Goal: Task Accomplishment & Management: Use online tool/utility

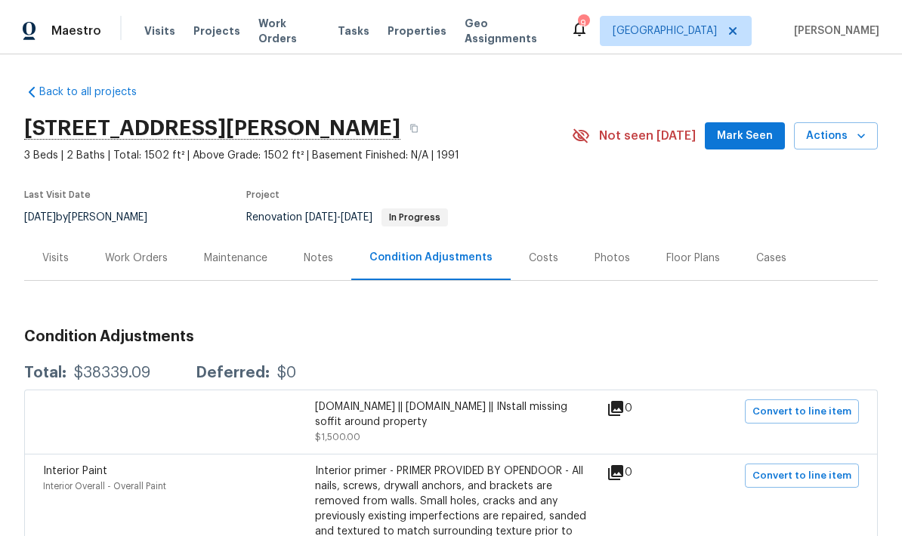
scroll to position [60, 0]
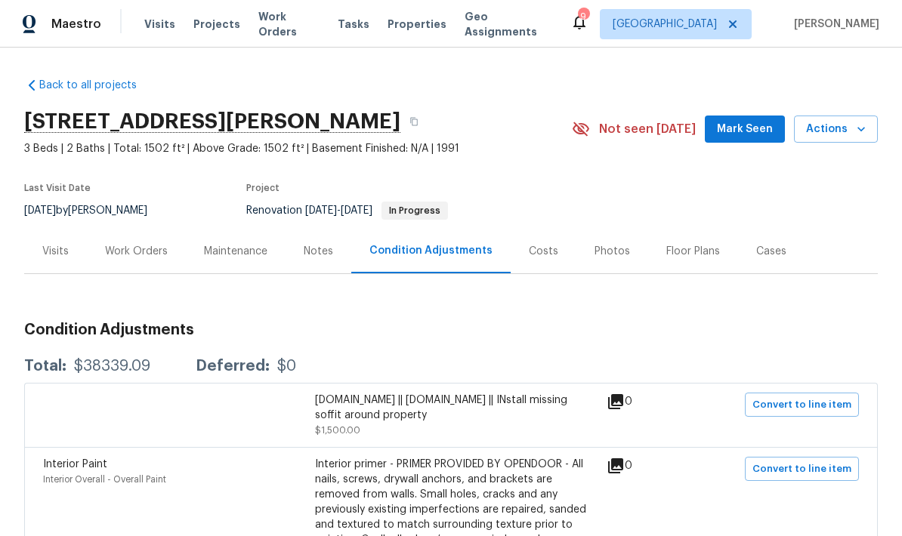
click at [134, 244] on div "Work Orders" at bounding box center [136, 251] width 63 height 15
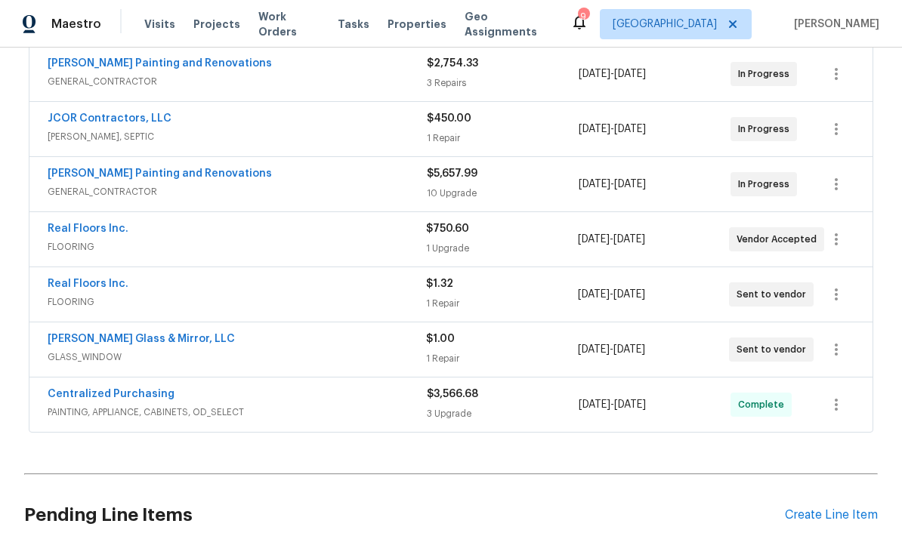
scroll to position [348, 0]
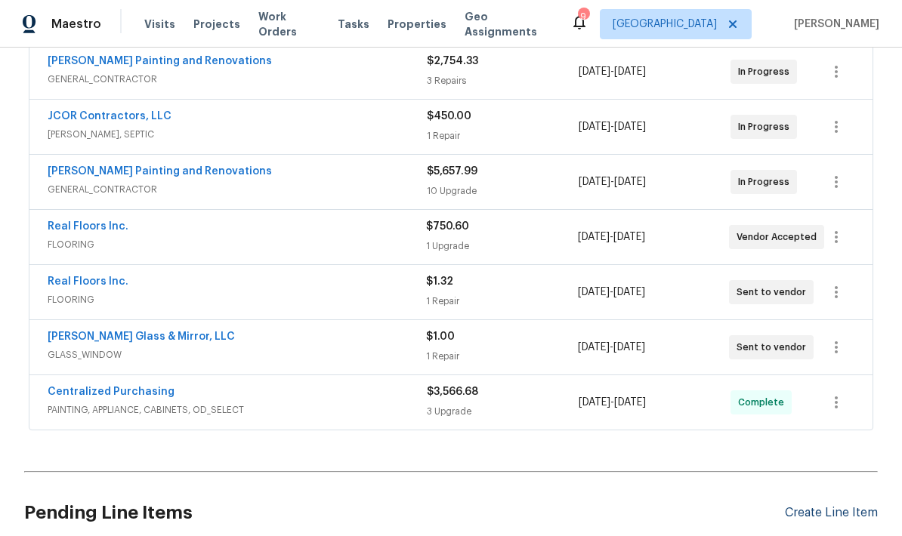
click at [837, 506] on div "Create Line Item" at bounding box center [830, 513] width 93 height 14
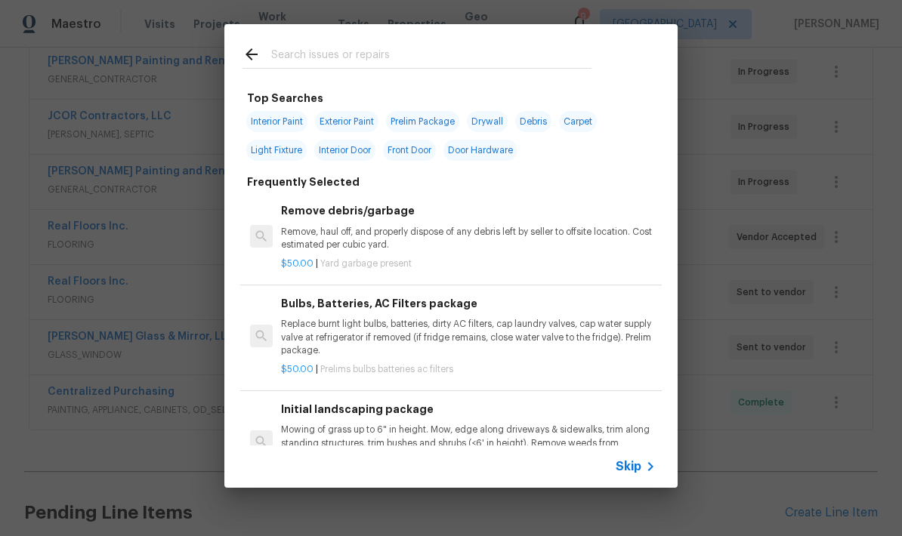
click at [320, 54] on input "text" at bounding box center [431, 56] width 320 height 23
type input "HVAC"
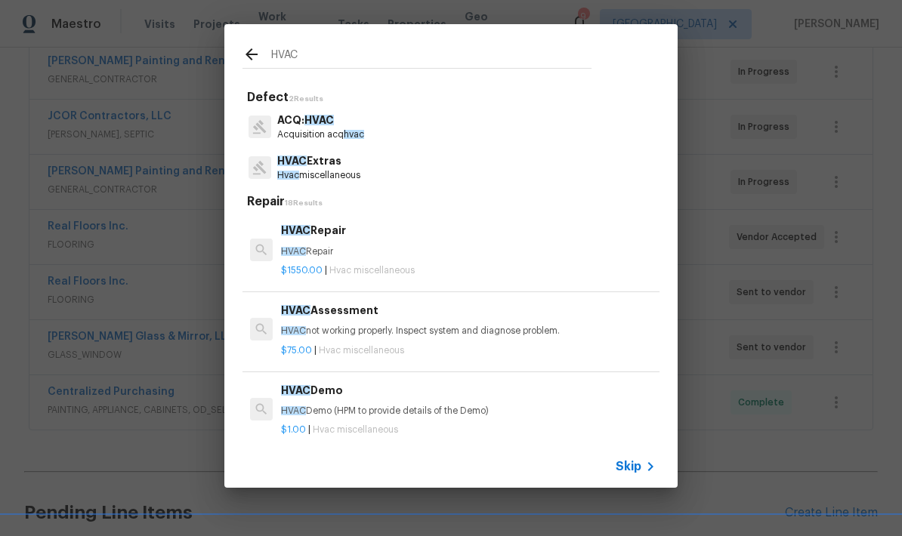
click at [393, 334] on p "HVAC not working properly. Inspect system and diagnose problem." at bounding box center [468, 331] width 374 height 13
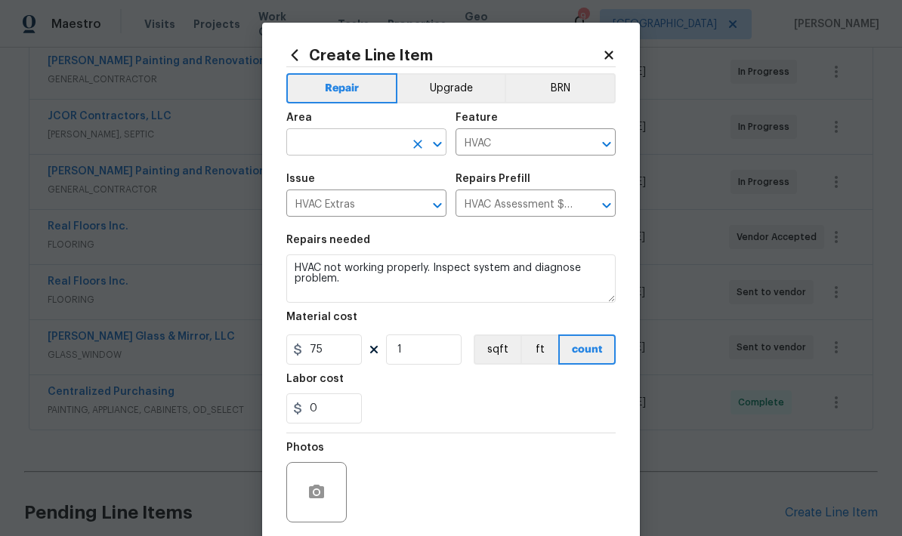
click at [364, 146] on input "text" at bounding box center [345, 143] width 118 height 23
click at [334, 251] on li "Interior Overall" at bounding box center [366, 263] width 160 height 25
type input "Interior Overall"
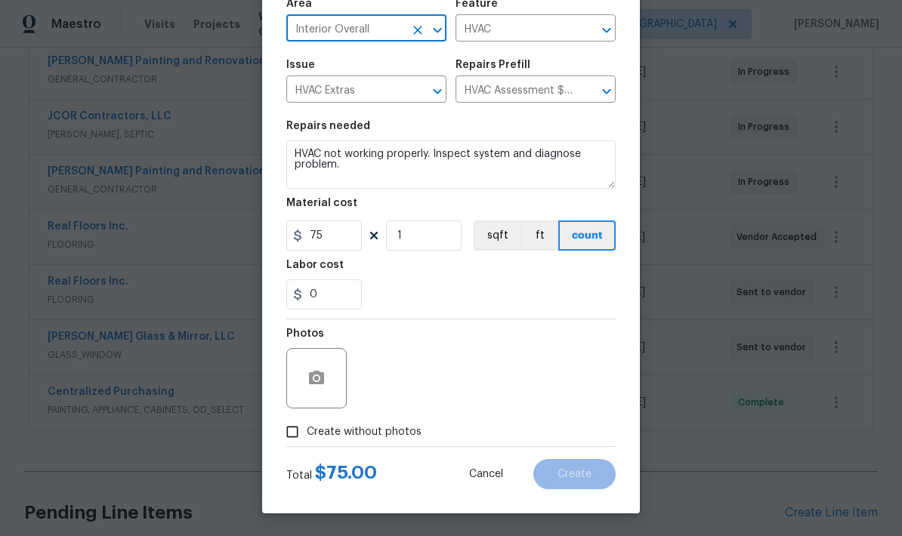
scroll to position [117, 0]
click at [295, 435] on input "Create without photos" at bounding box center [292, 432] width 29 height 29
checkbox input "true"
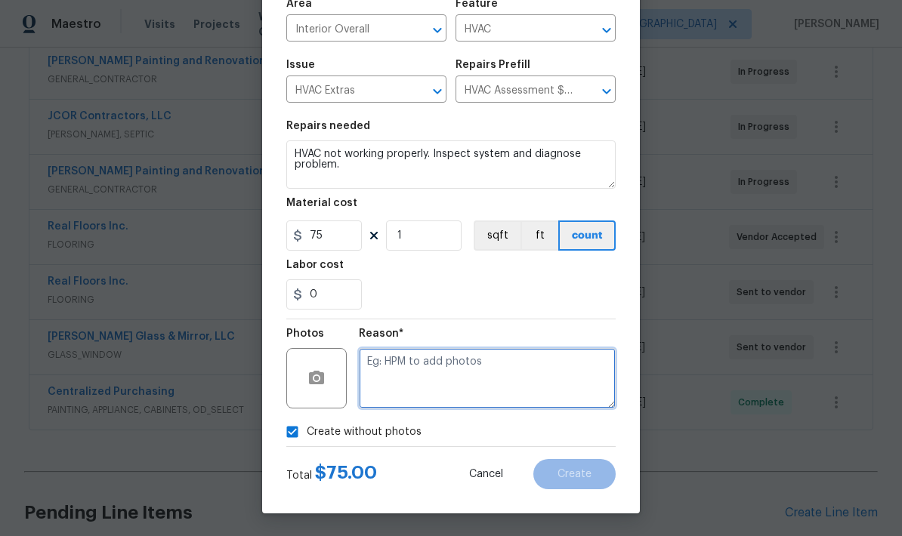
click at [444, 381] on textarea at bounding box center [487, 378] width 257 height 60
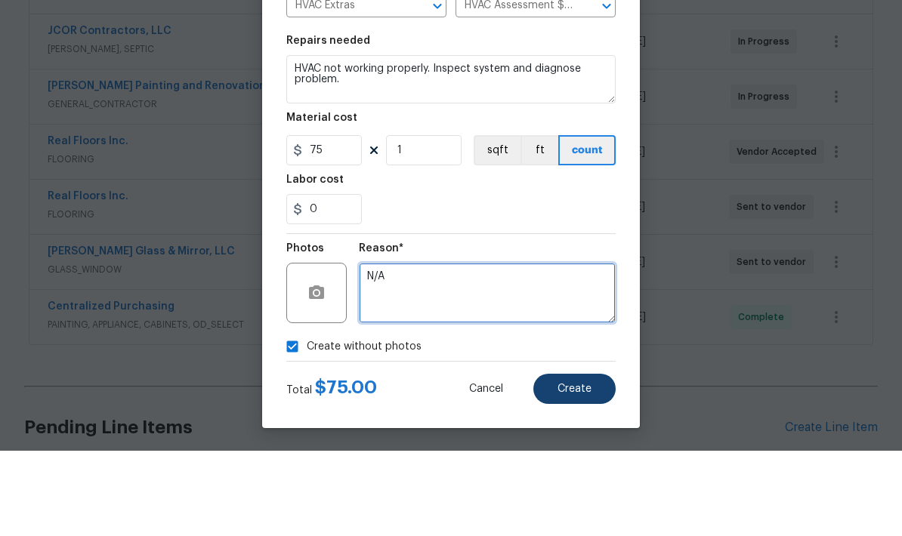
type textarea "N/A"
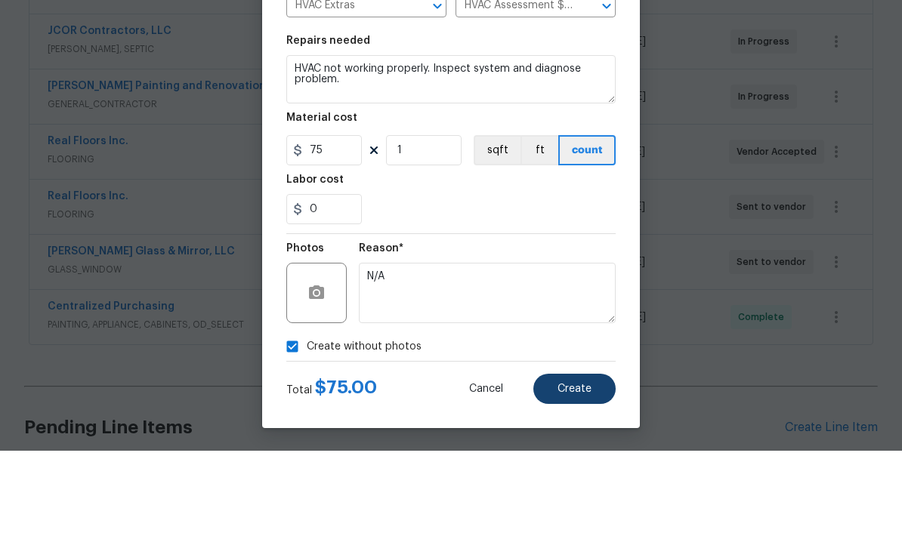
click at [577, 459] on button "Create" at bounding box center [574, 474] width 82 height 30
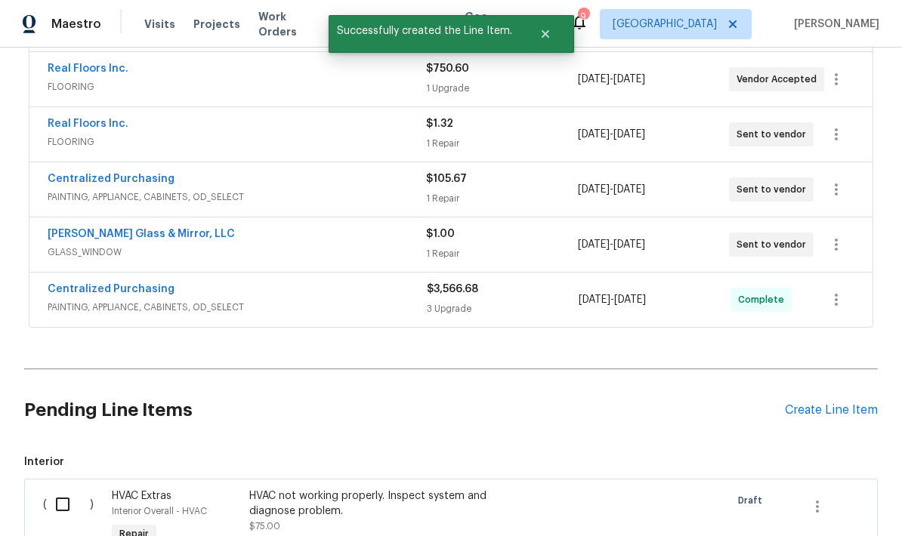
scroll to position [543, 0]
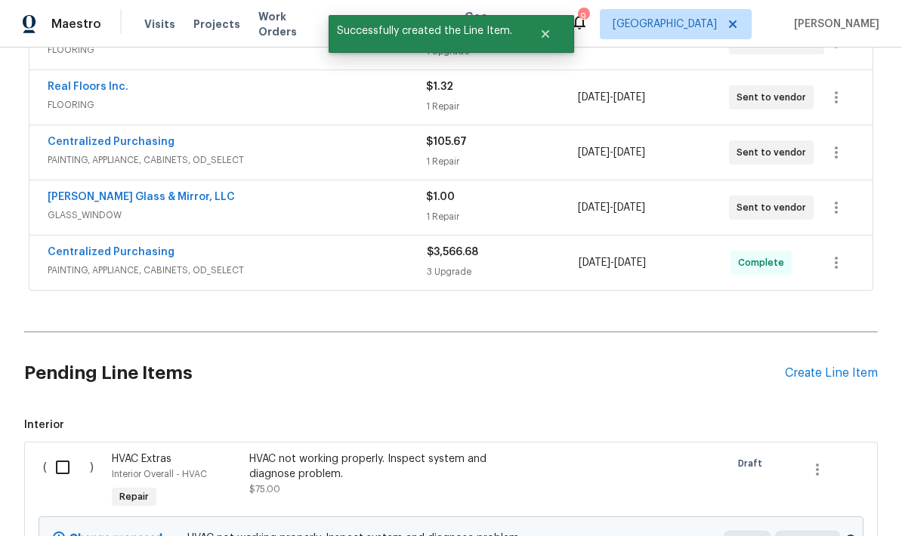
click at [64, 452] on input "checkbox" at bounding box center [68, 468] width 43 height 32
checkbox input "true"
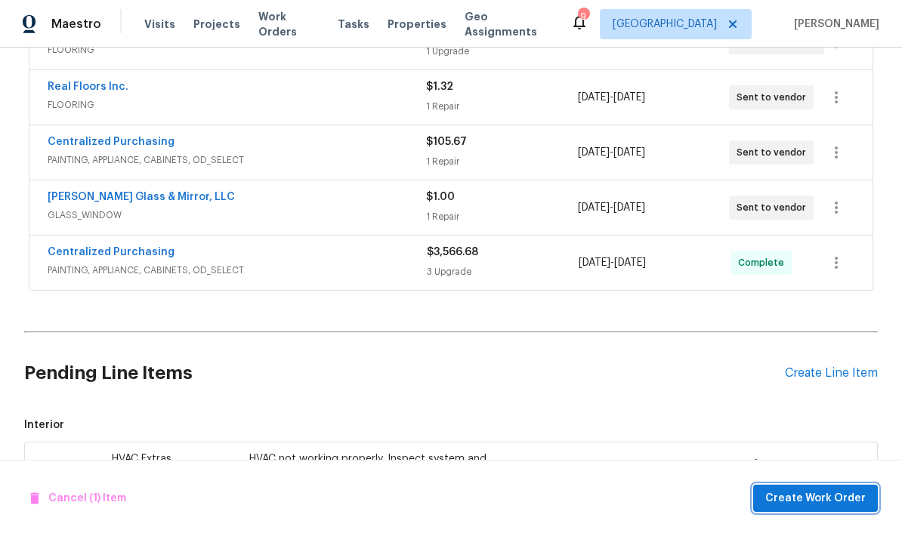
click at [806, 496] on span "Create Work Order" at bounding box center [815, 498] width 100 height 19
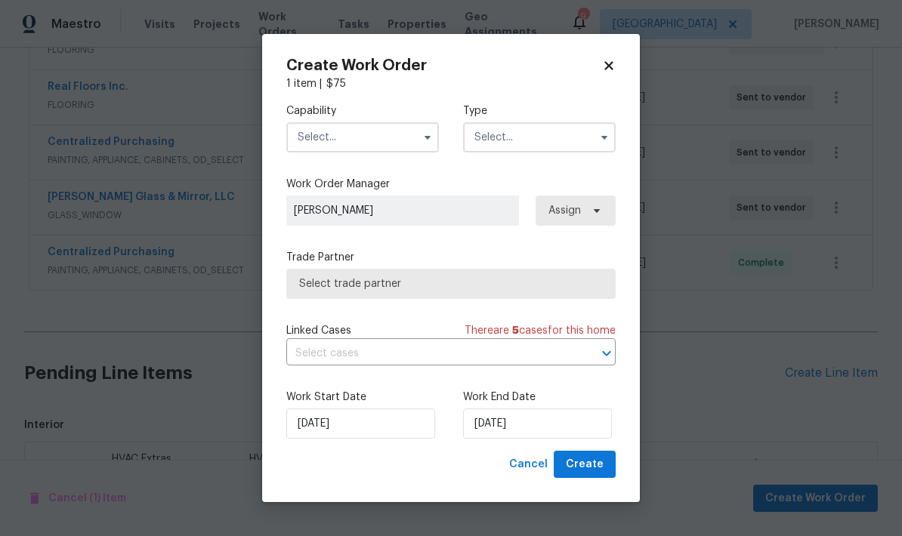
click at [364, 137] on input "text" at bounding box center [362, 137] width 153 height 30
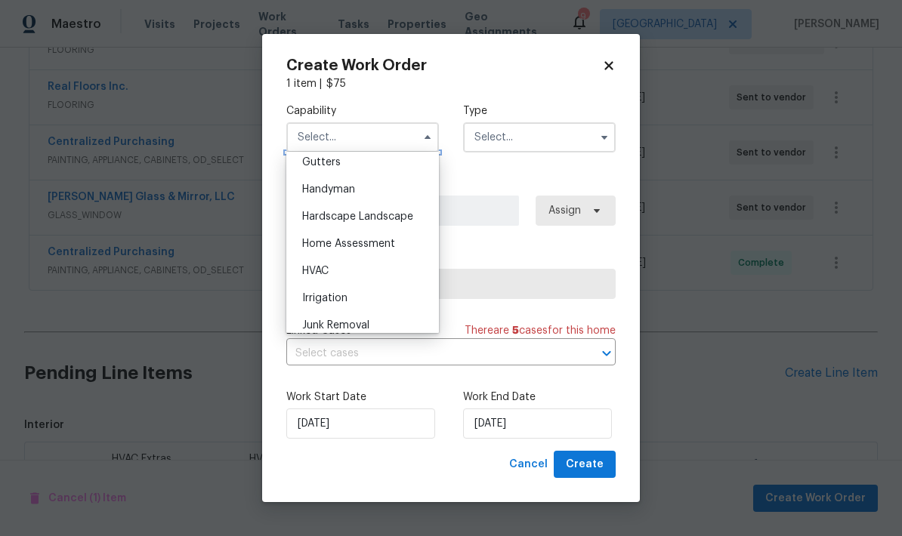
scroll to position [816, 0]
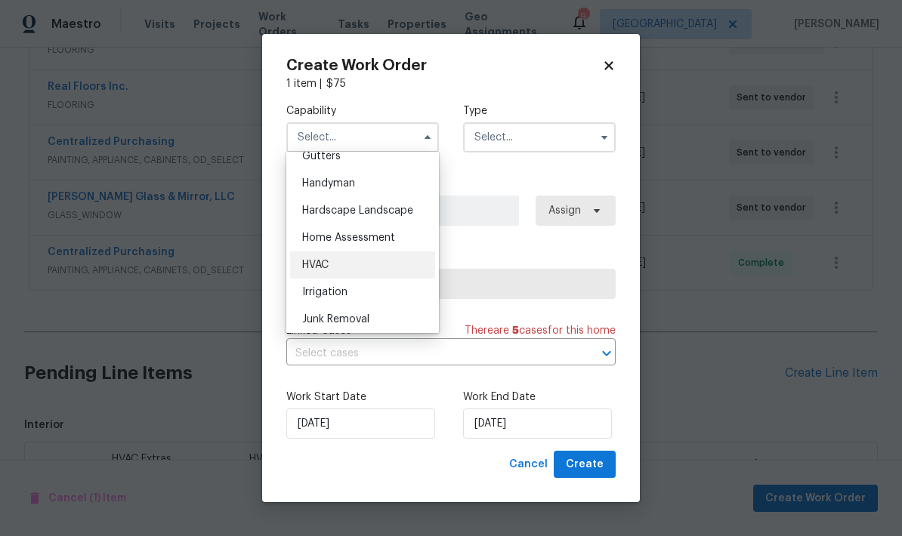
click at [334, 268] on div "HVAC" at bounding box center [362, 264] width 145 height 27
type input "HVAC"
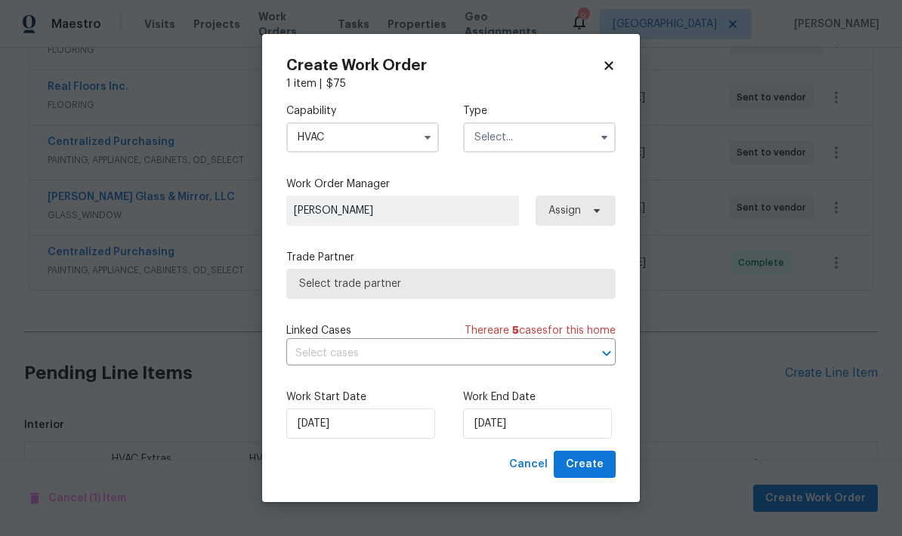
click at [547, 143] on input "text" at bounding box center [539, 137] width 153 height 30
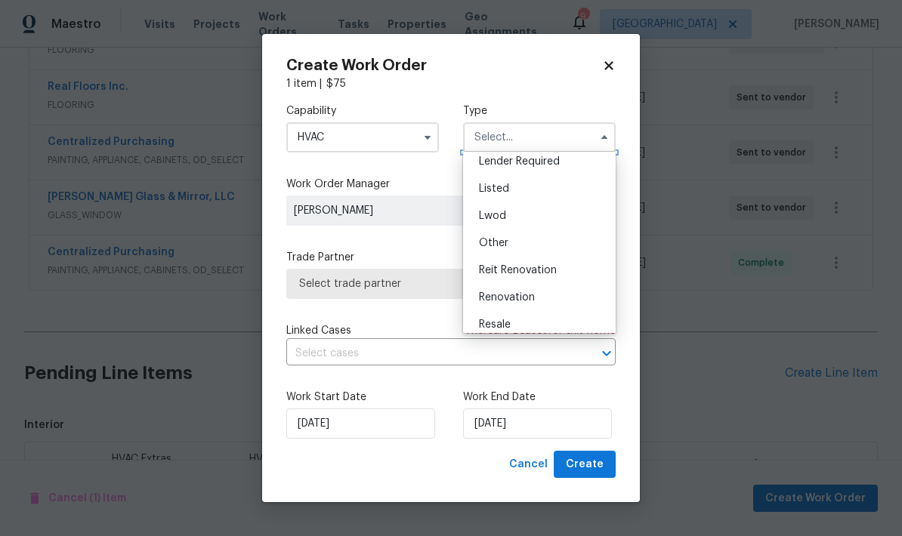
scroll to position [119, 0]
click at [518, 300] on span "Renovation" at bounding box center [507, 295] width 56 height 11
type input "Renovation"
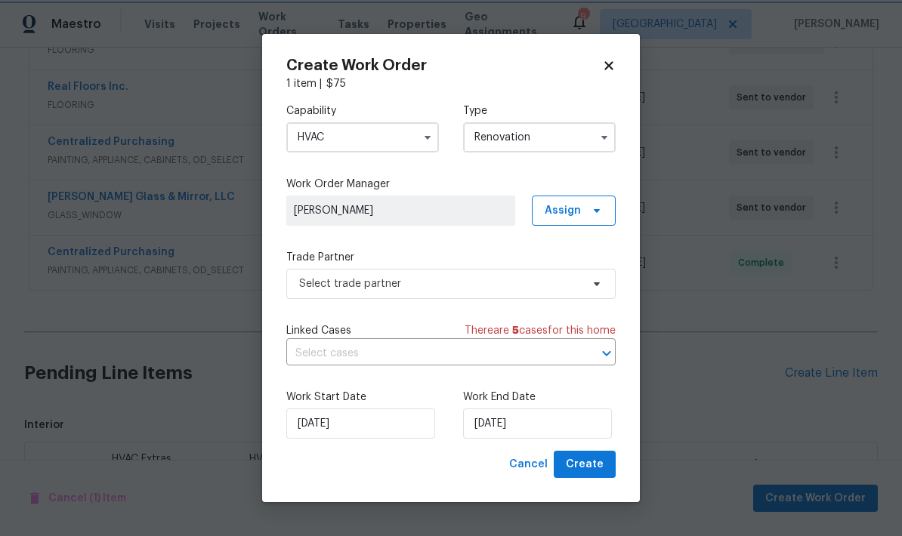
scroll to position [0, 0]
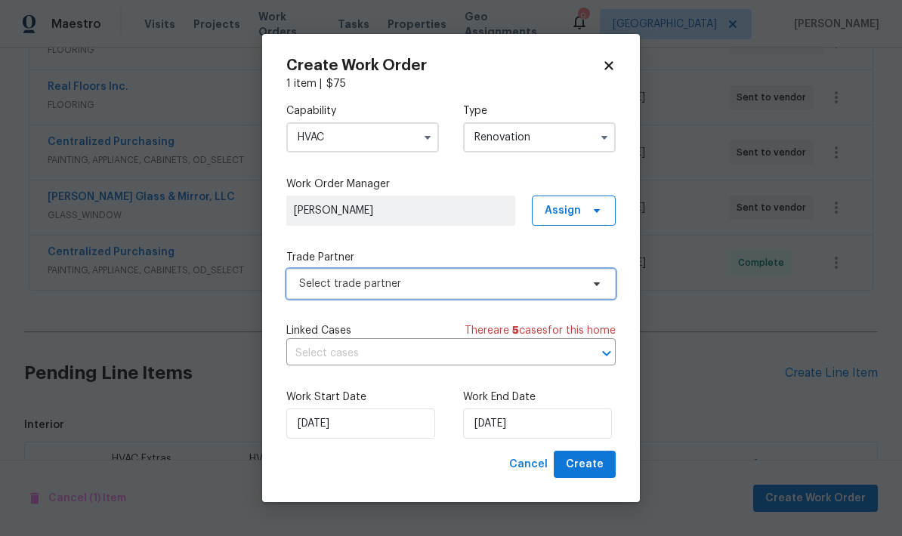
click at [424, 279] on span "Select trade partner" at bounding box center [440, 283] width 282 height 15
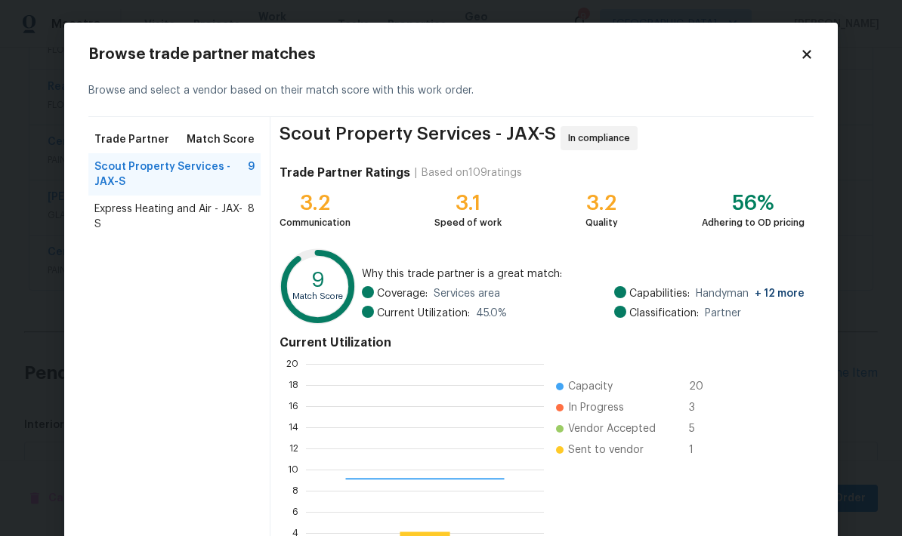
scroll to position [211, 238]
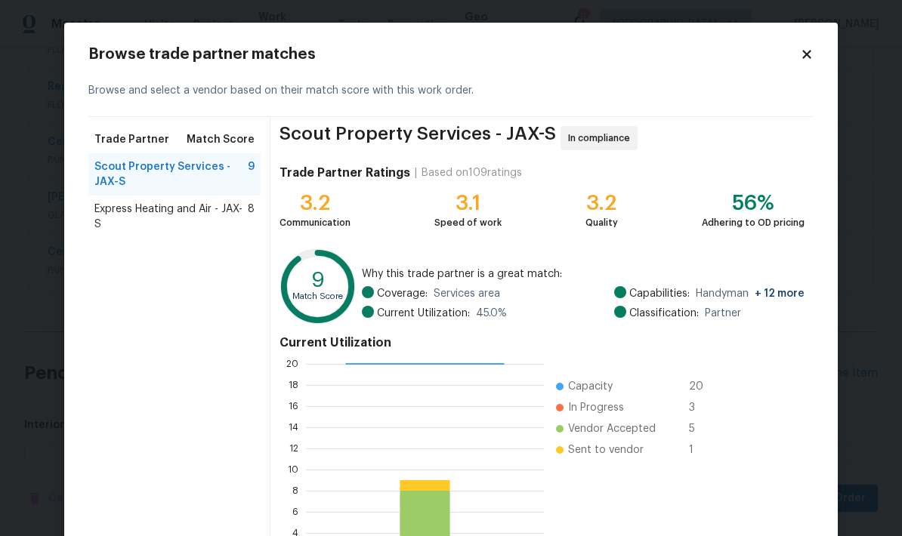
click at [181, 222] on span "Express Heating and Air - JAX-S" at bounding box center [170, 217] width 153 height 30
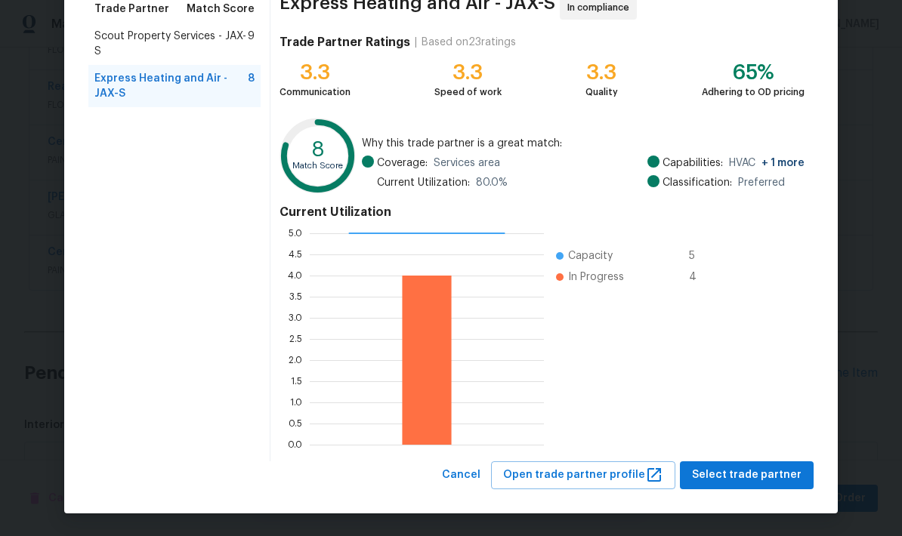
scroll to position [130, 0]
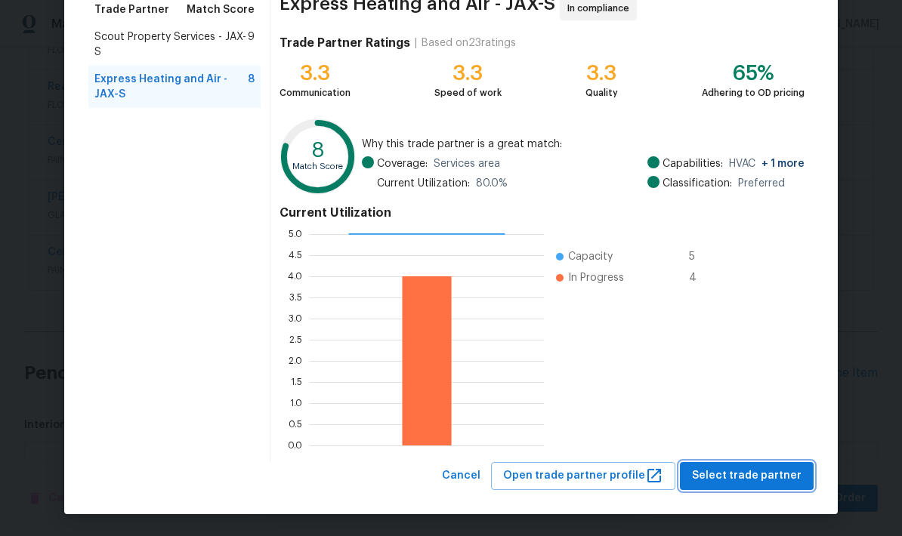
click at [738, 482] on span "Select trade partner" at bounding box center [746, 476] width 109 height 19
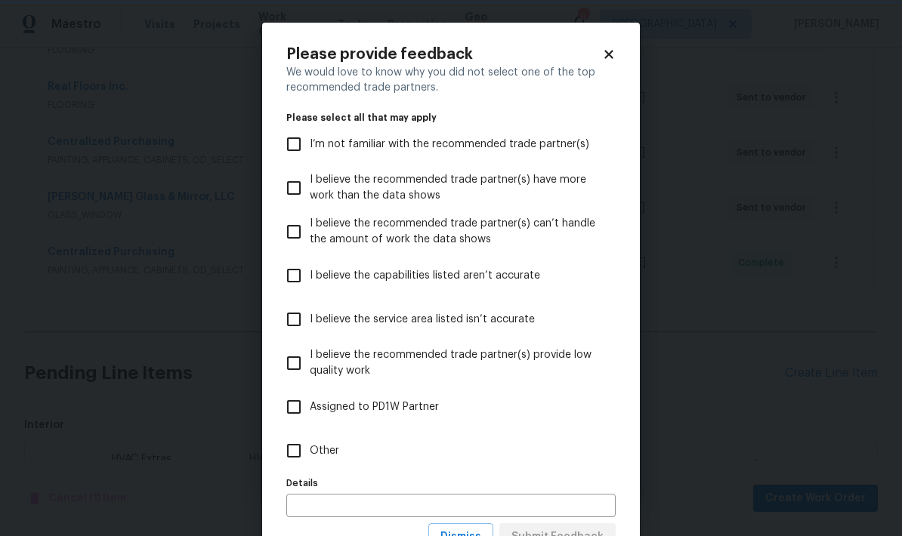
scroll to position [0, 0]
click at [294, 453] on input "Other" at bounding box center [294, 451] width 32 height 32
checkbox input "true"
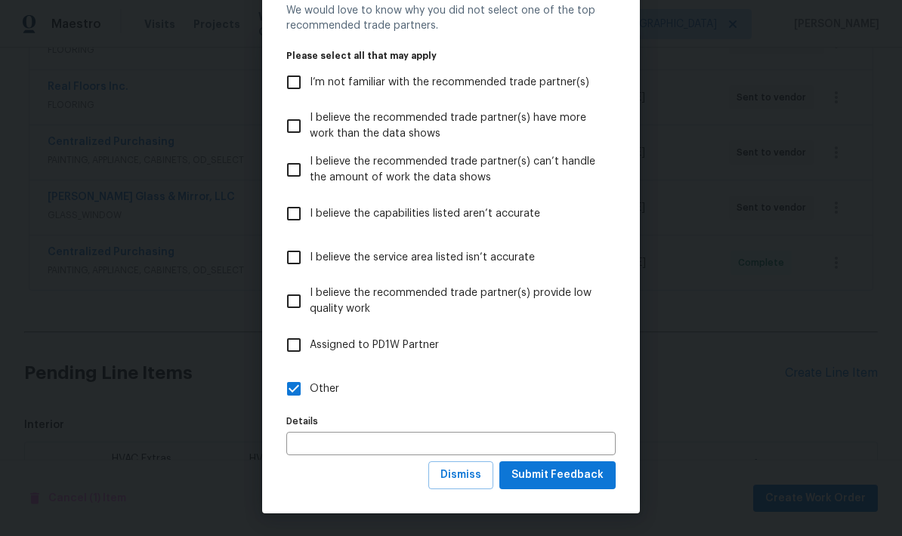
scroll to position [63, 0]
click at [565, 482] on span "Submit Feedback" at bounding box center [557, 475] width 92 height 19
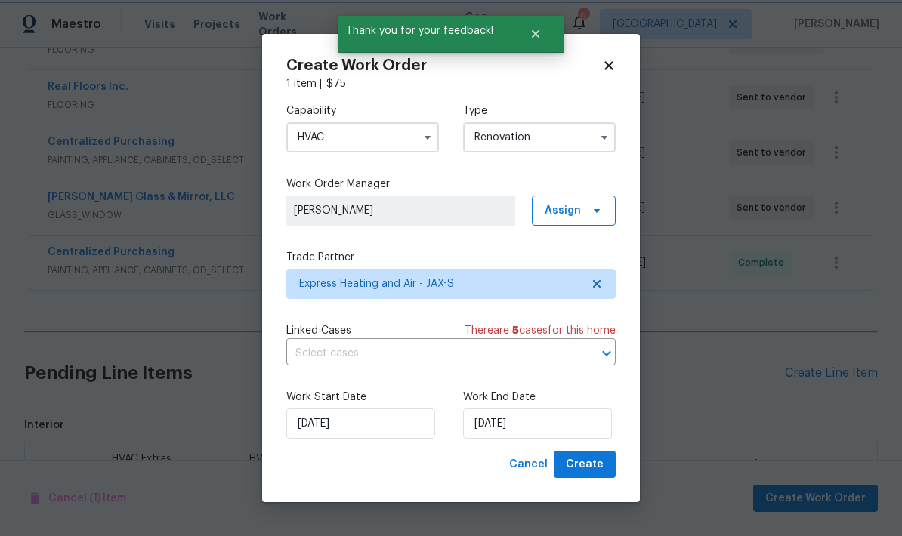
scroll to position [0, 0]
click at [597, 467] on span "Create" at bounding box center [585, 464] width 38 height 19
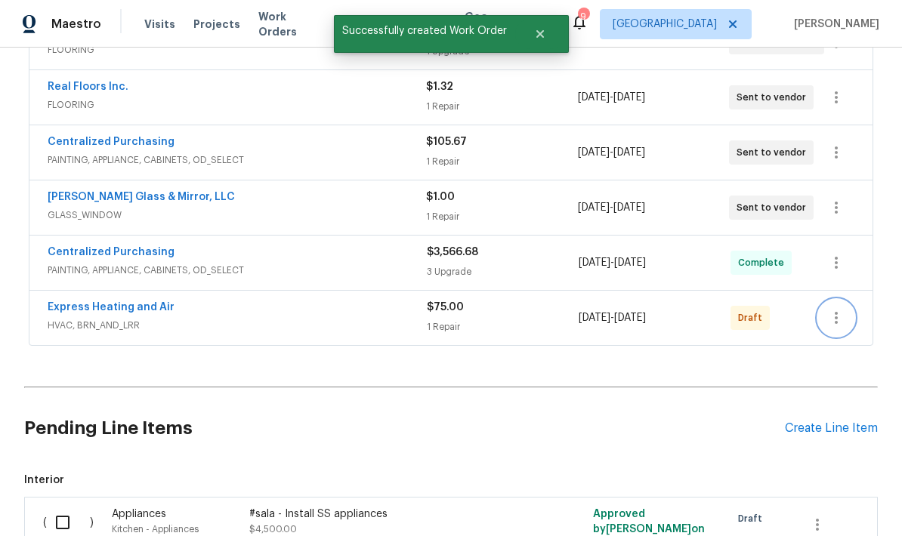
click at [840, 309] on icon "button" at bounding box center [836, 318] width 18 height 18
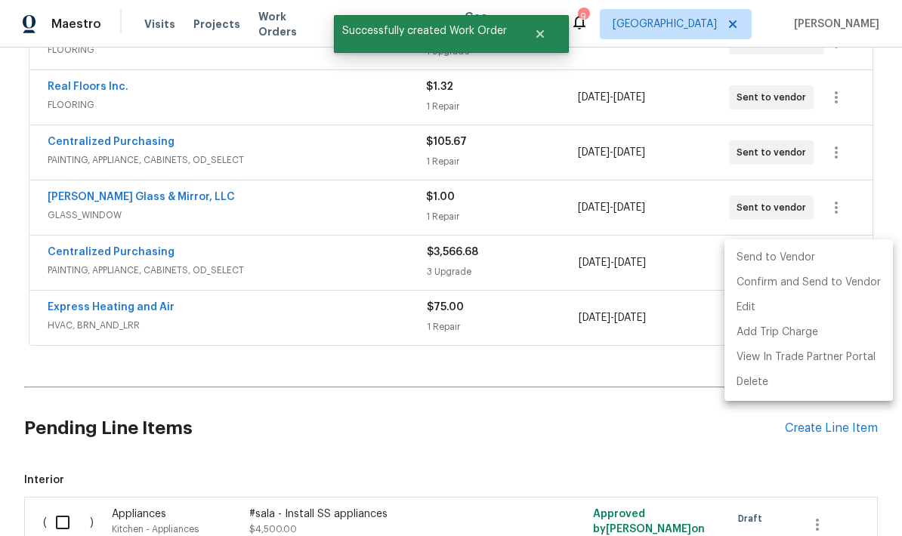
click at [755, 263] on li "Send to Vendor" at bounding box center [808, 257] width 168 height 25
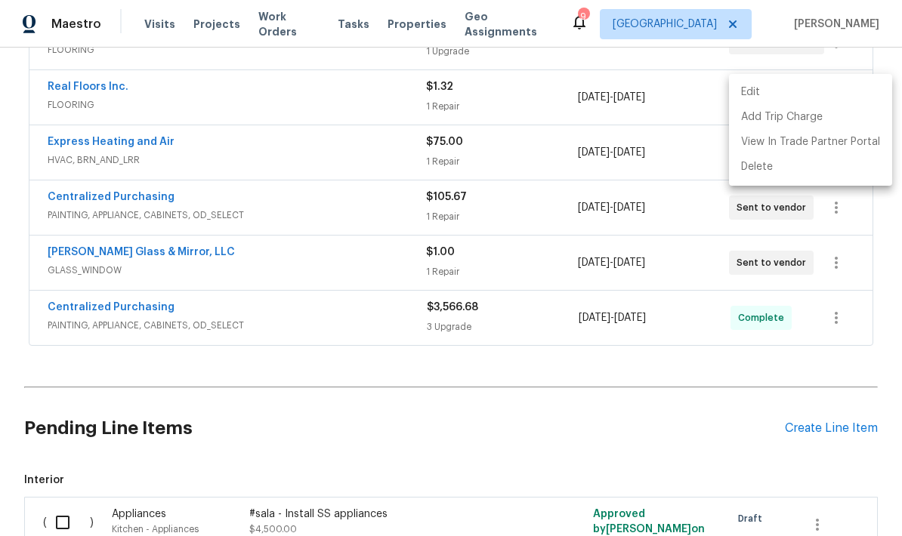
click at [566, 368] on div at bounding box center [451, 268] width 902 height 536
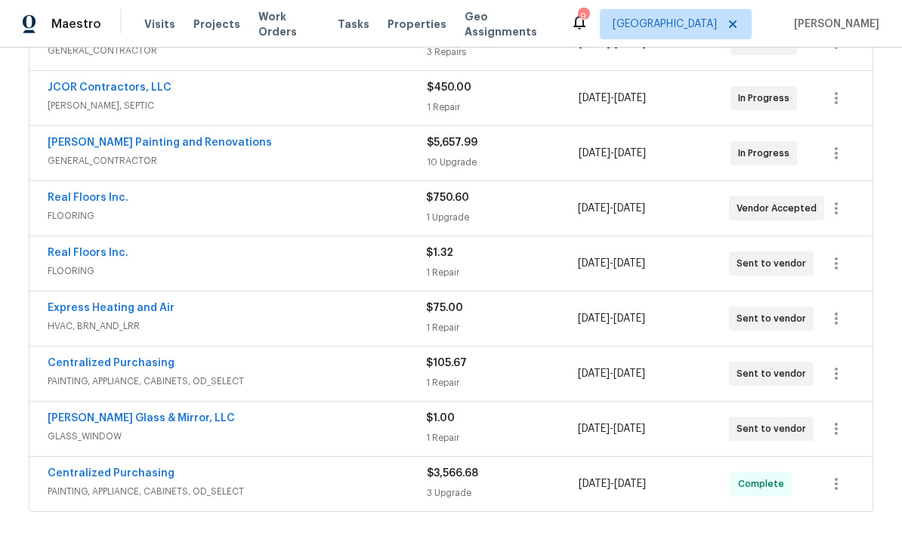
scroll to position [376, 0]
click at [397, 191] on div "Real Floors Inc." at bounding box center [237, 200] width 378 height 18
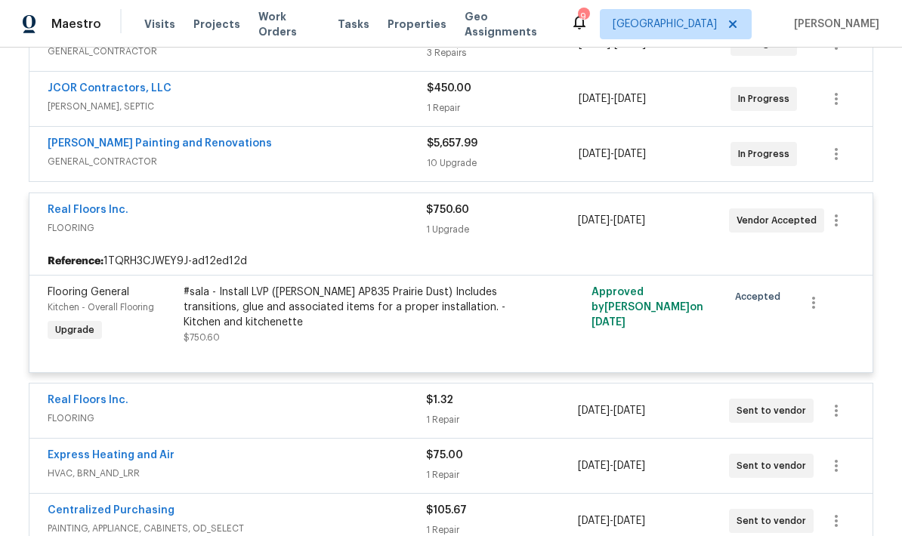
click at [419, 411] on span "FLOORING" at bounding box center [237, 418] width 378 height 15
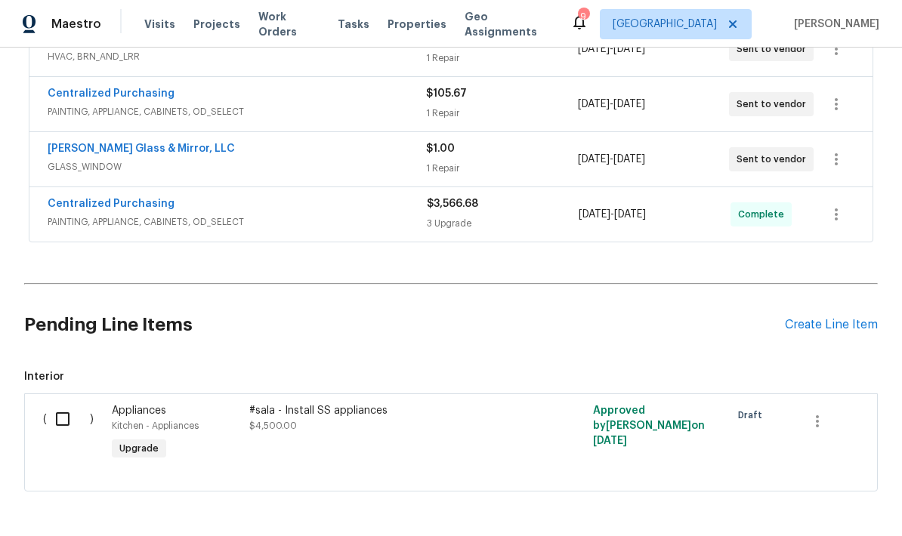
scroll to position [999, 0]
click at [821, 331] on div "Create Line Item" at bounding box center [830, 326] width 93 height 14
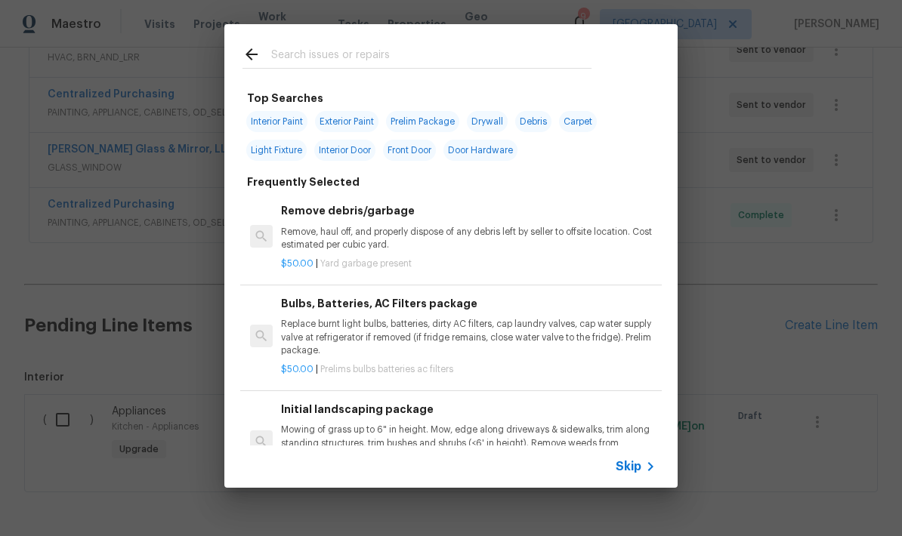
click at [405, 48] on input "text" at bounding box center [431, 56] width 320 height 23
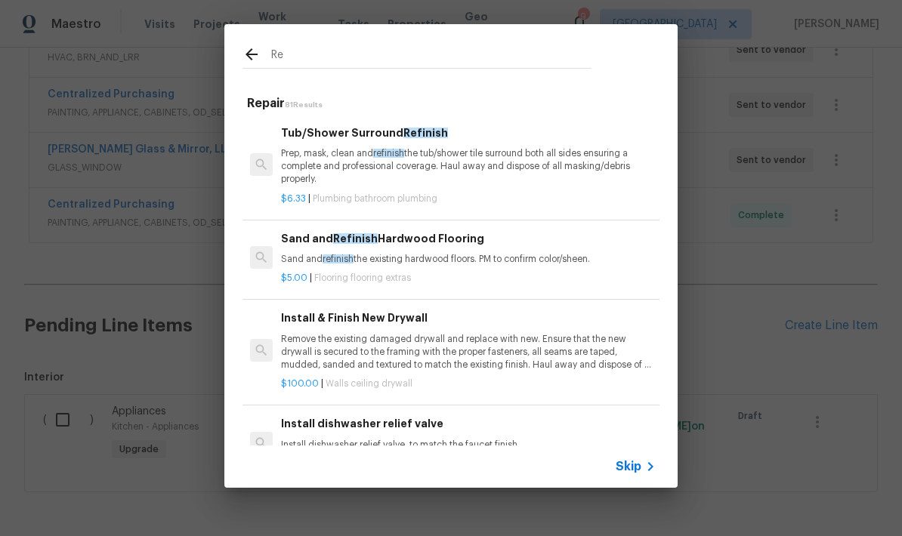
type input "R"
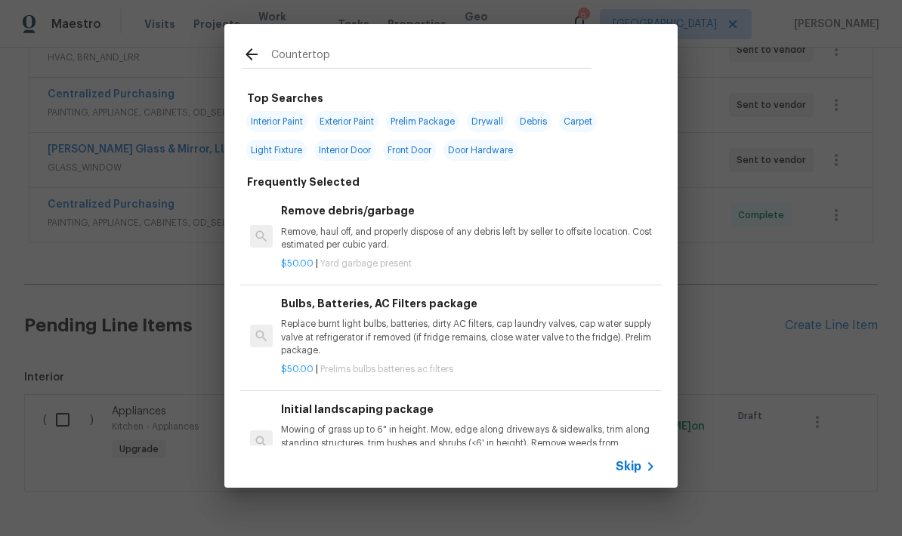
type input "Countertops"
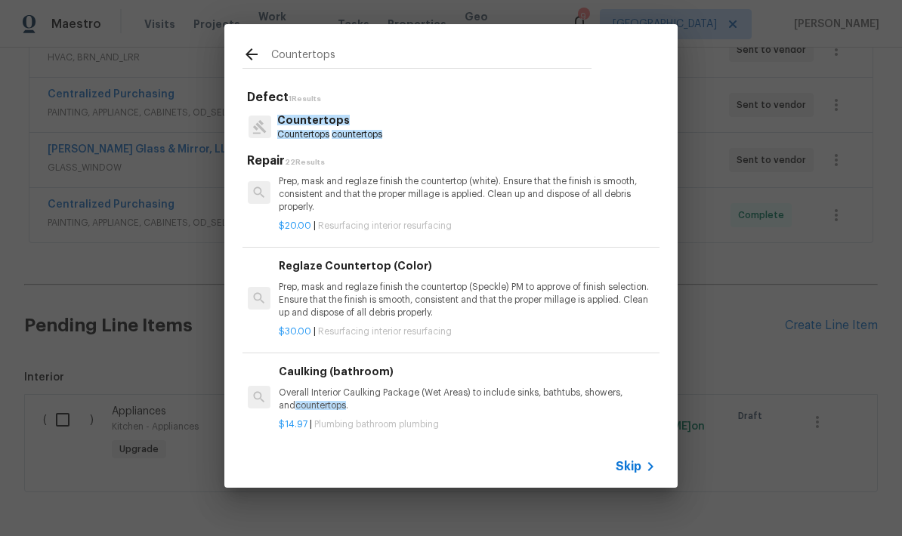
scroll to position [1701, 2]
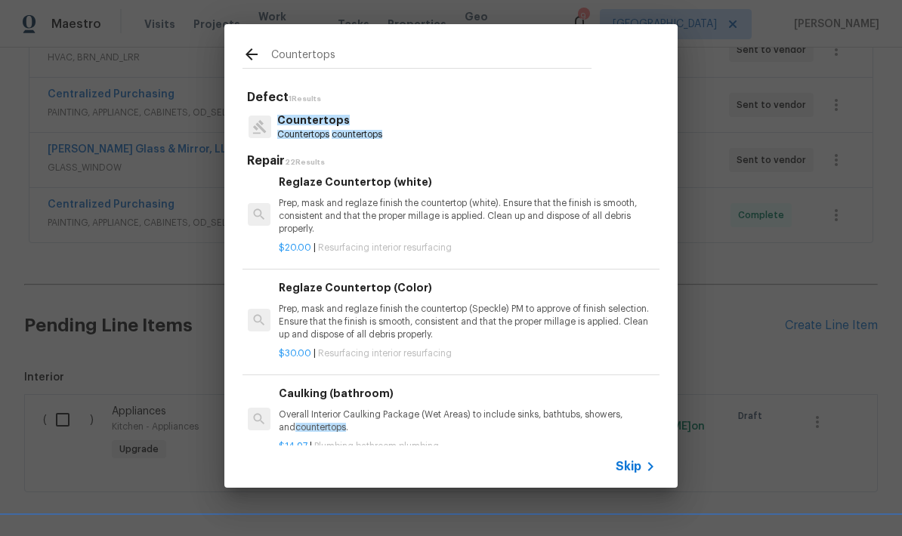
click at [528, 310] on p "Prep, mask and reglaze finish the countertop (Speckle) PM to approve of finish …" at bounding box center [466, 322] width 374 height 39
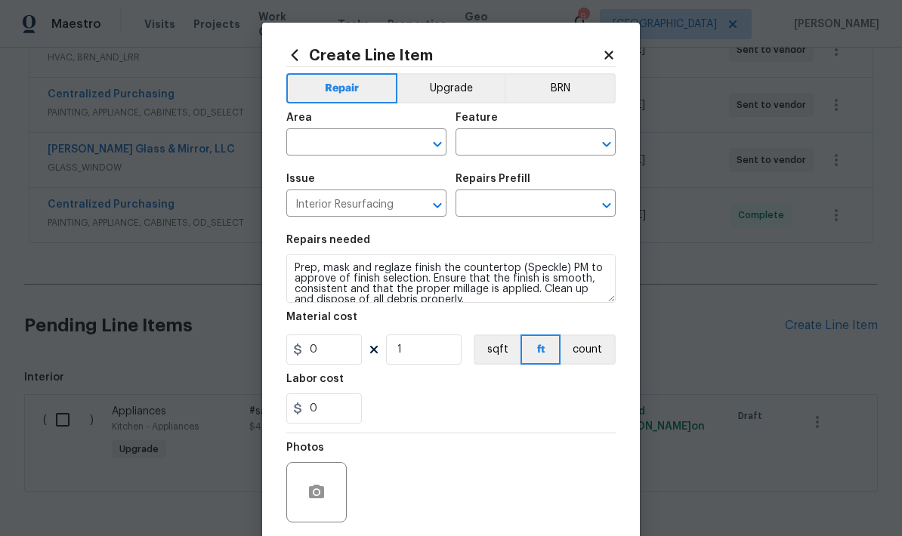
type input "Reglaze Countertop (Color) $30.00"
type input "30"
click at [417, 359] on input "1" at bounding box center [424, 349] width 76 height 30
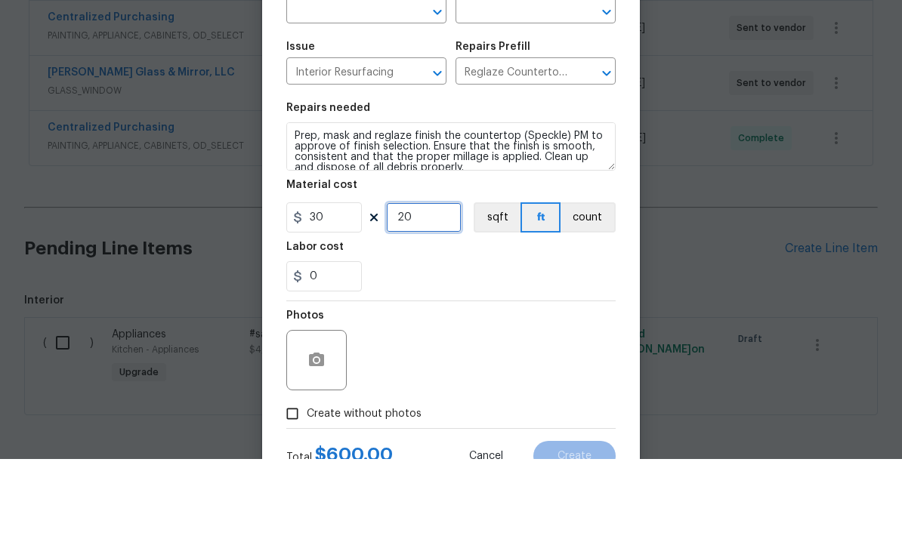
scroll to position [57, 0]
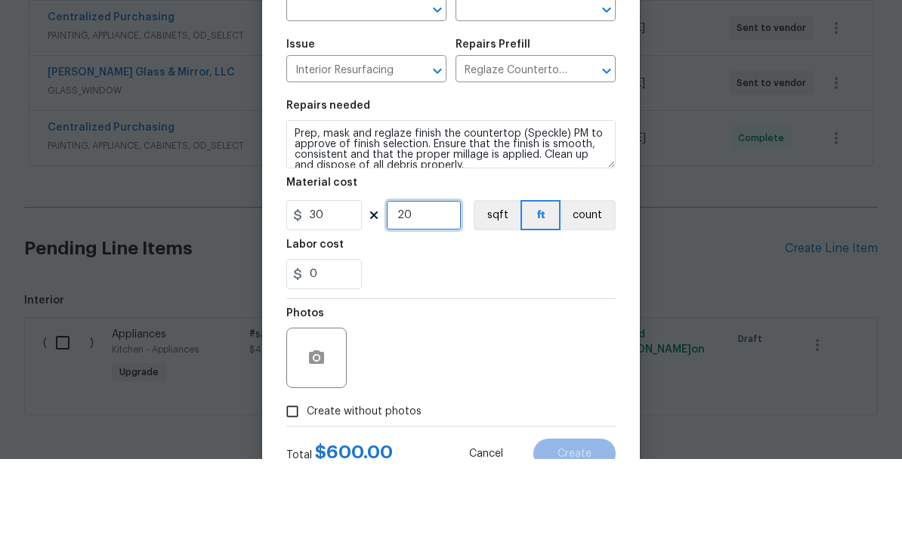
type input "20"
click at [559, 336] on div "0" at bounding box center [450, 351] width 329 height 30
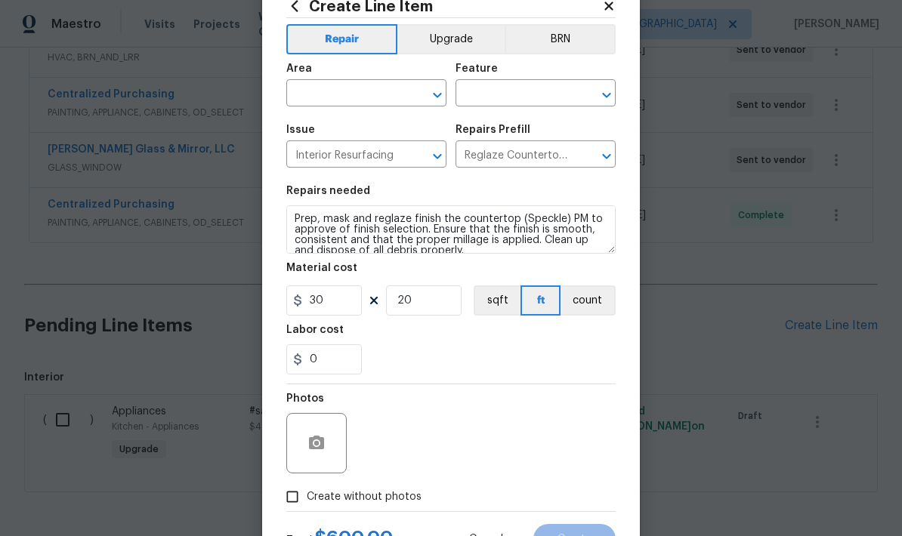
scroll to position [48, 0]
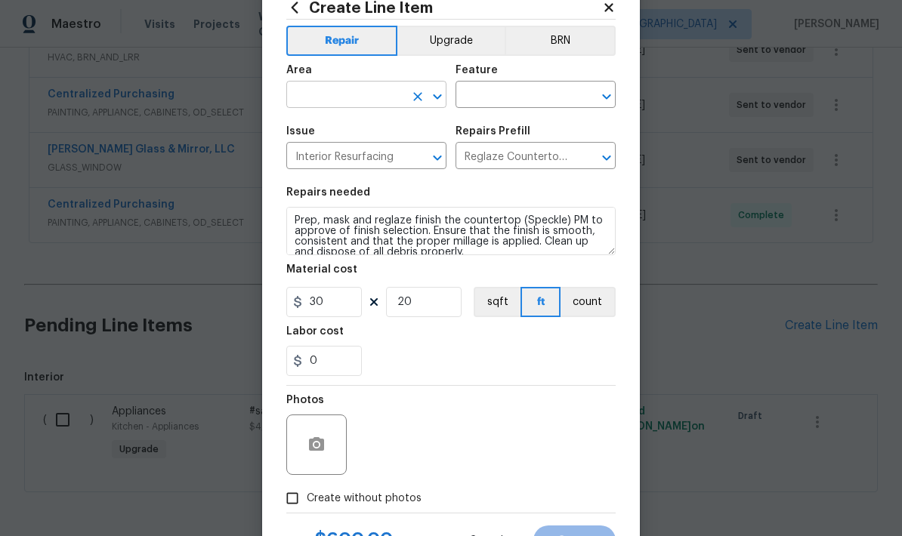
click at [368, 97] on input "text" at bounding box center [345, 96] width 118 height 23
click at [322, 179] on li "Kitchen" at bounding box center [366, 191] width 160 height 25
type input "Kitchen"
click at [548, 94] on input "text" at bounding box center [514, 96] width 118 height 23
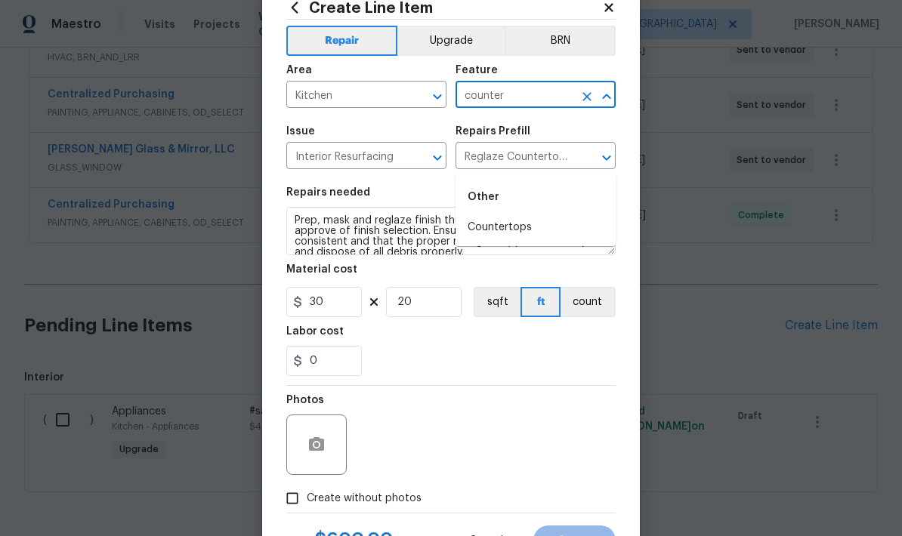
click at [518, 215] on li "Countertops" at bounding box center [535, 227] width 160 height 25
type input "Countertops"
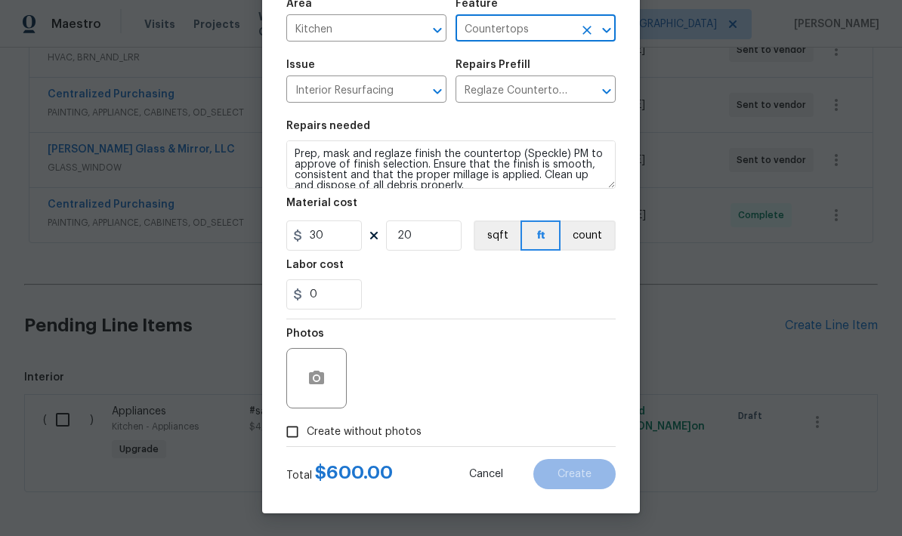
scroll to position [117, 0]
click at [321, 373] on icon "button" at bounding box center [316, 378] width 15 height 14
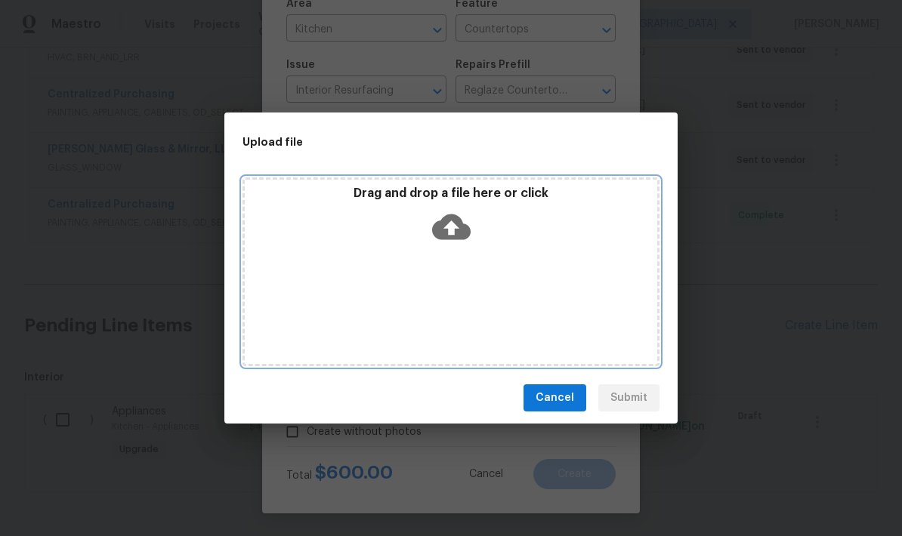
click at [456, 220] on icon at bounding box center [451, 227] width 39 height 26
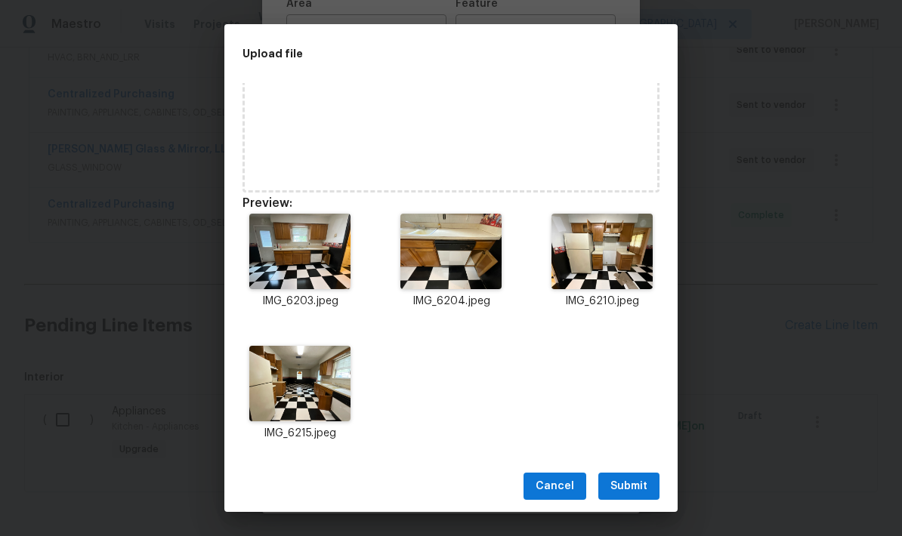
scroll to position [85, 0]
click at [640, 487] on span "Submit" at bounding box center [628, 486] width 37 height 19
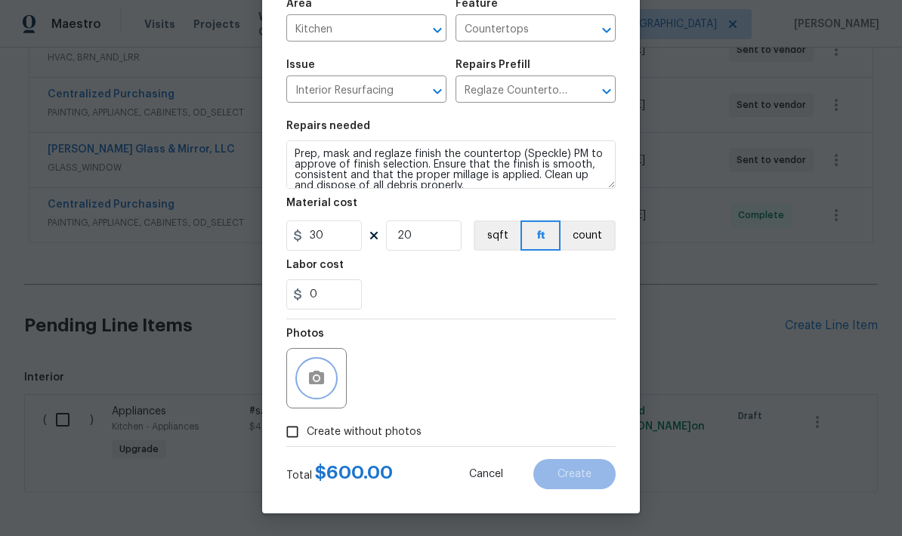
scroll to position [0, 0]
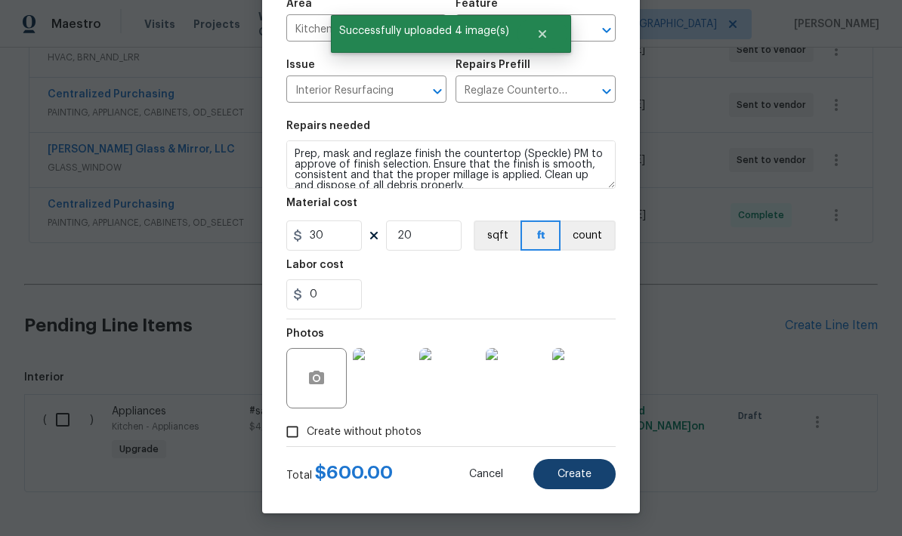
click at [578, 476] on span "Create" at bounding box center [574, 474] width 34 height 11
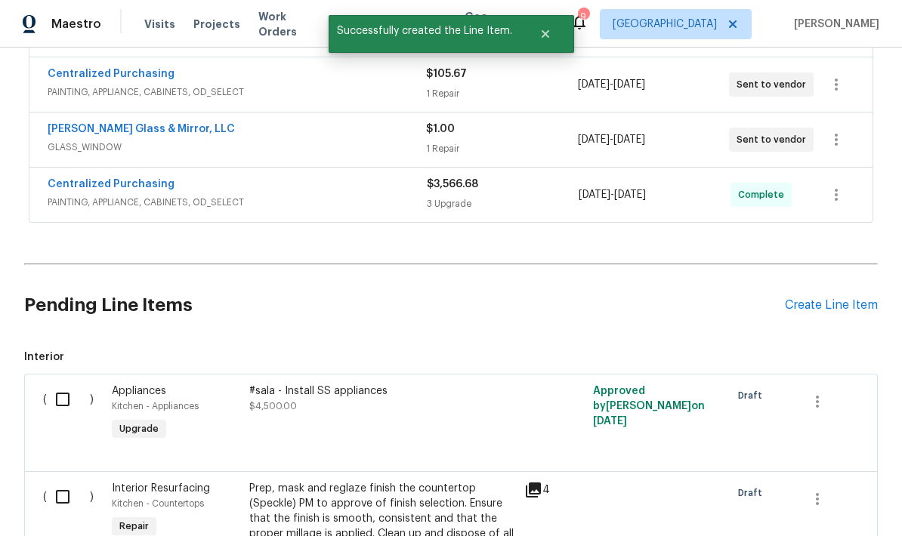
scroll to position [1047, 0]
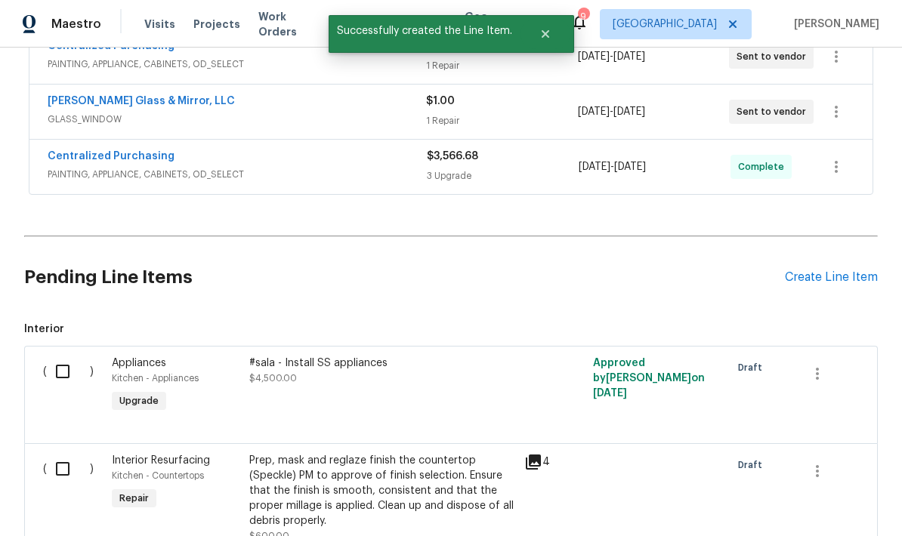
click at [69, 453] on input "checkbox" at bounding box center [68, 469] width 43 height 32
checkbox input "true"
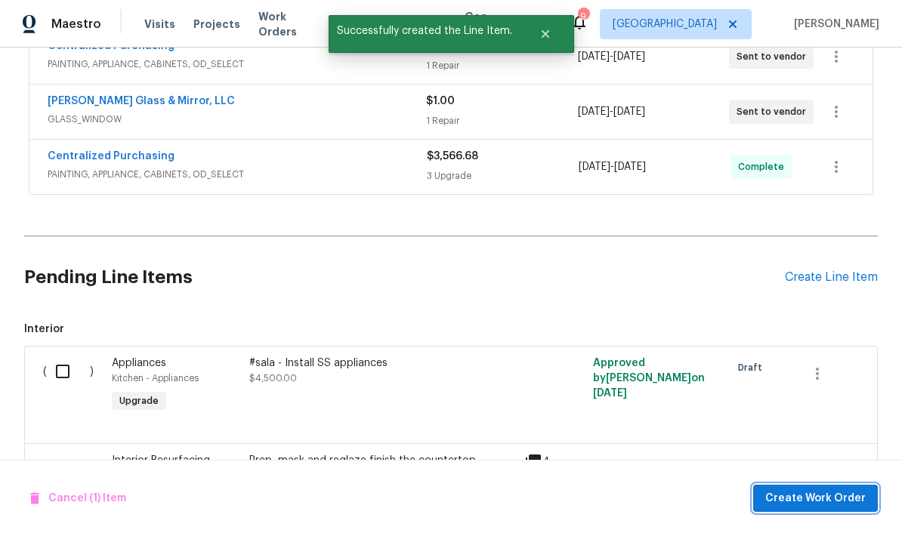
click at [815, 504] on span "Create Work Order" at bounding box center [815, 498] width 100 height 19
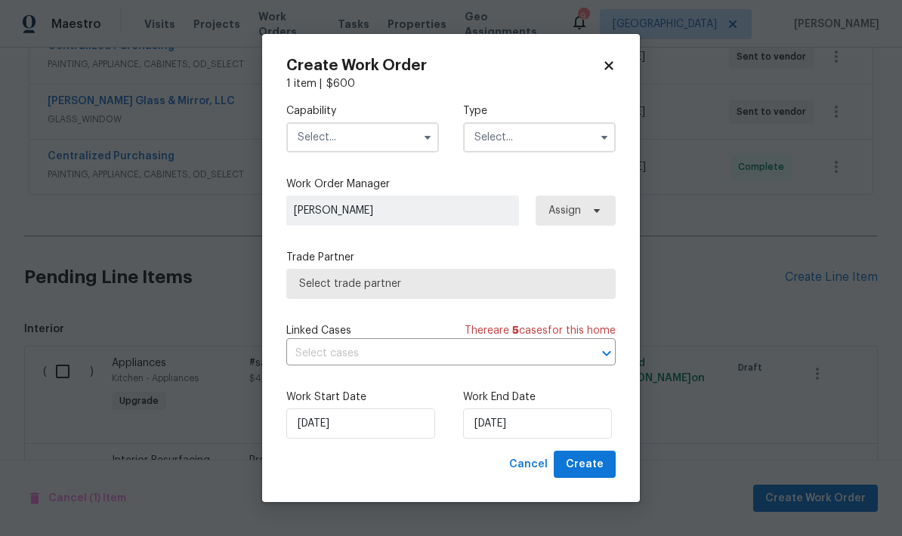
click at [359, 143] on input "text" at bounding box center [362, 137] width 153 height 30
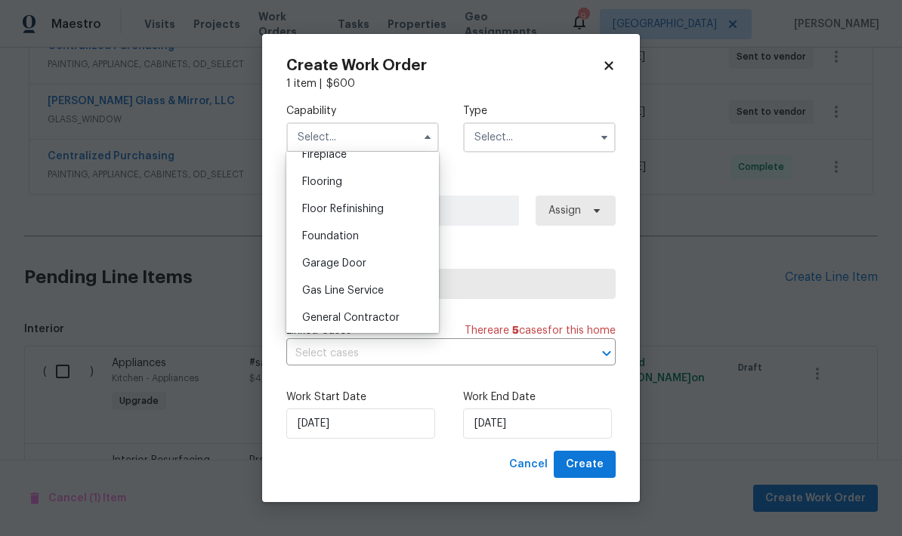
scroll to position [591, 0]
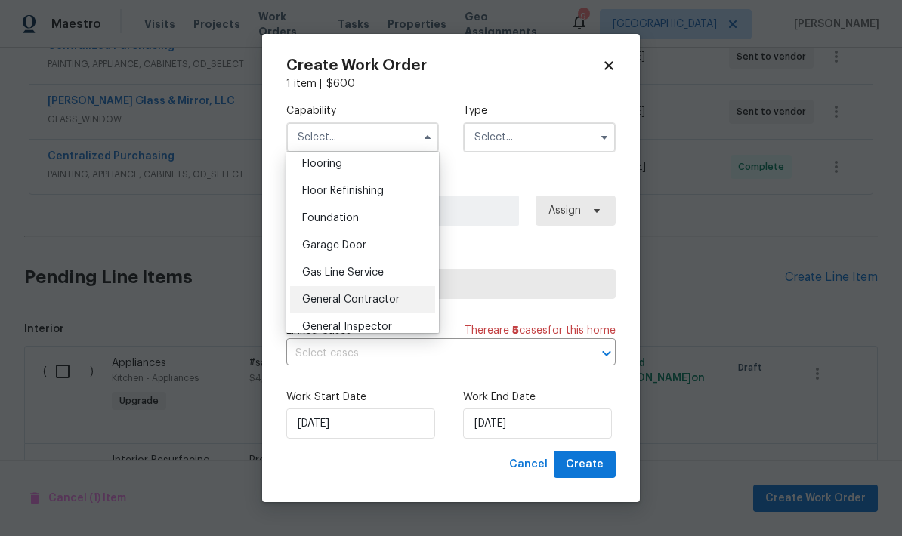
click at [367, 301] on span "General Contractor" at bounding box center [350, 299] width 97 height 11
type input "General Contractor"
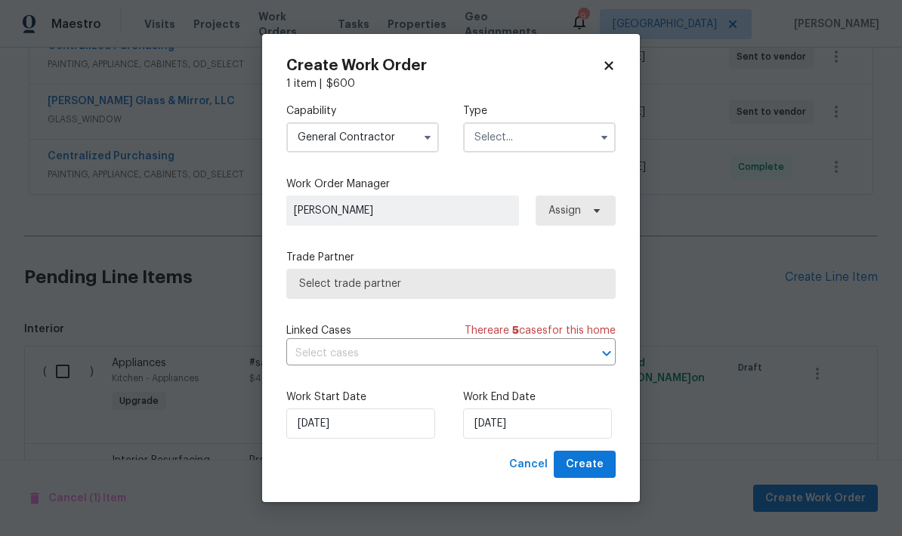
click at [544, 139] on input "text" at bounding box center [539, 137] width 153 height 30
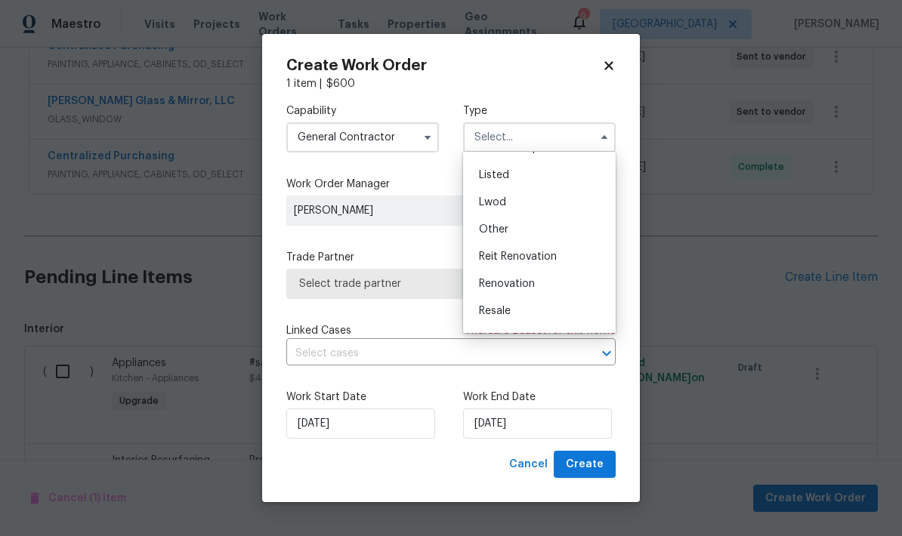
scroll to position [135, 0]
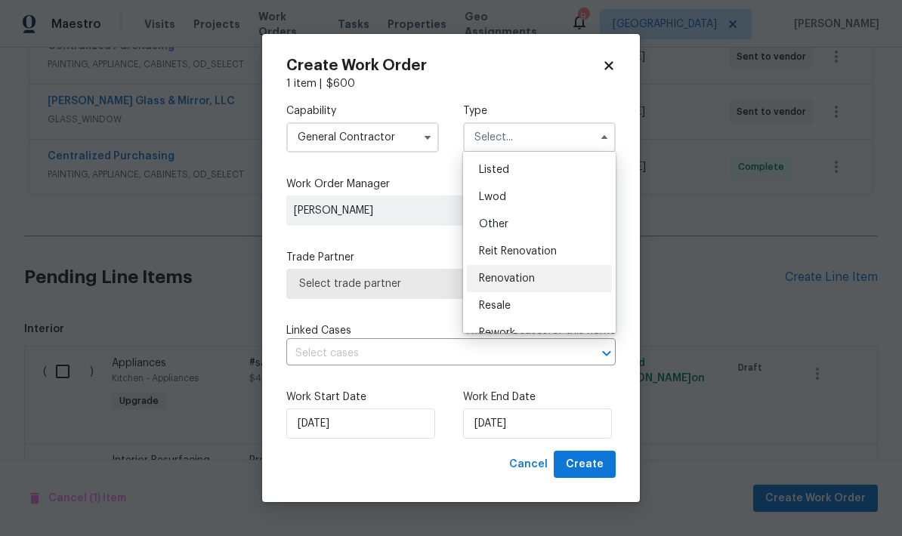
click at [527, 279] on span "Renovation" at bounding box center [507, 278] width 56 height 11
type input "Renovation"
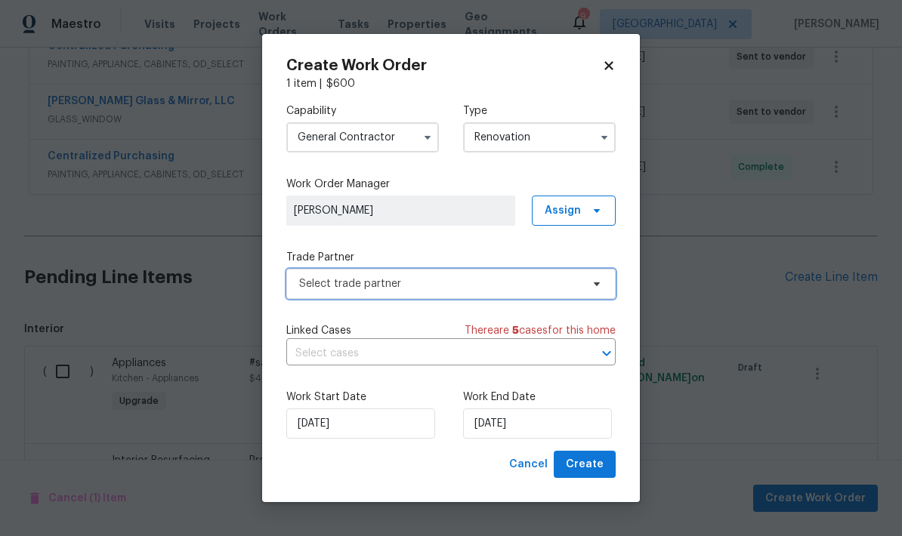
click at [409, 285] on span "Select trade partner" at bounding box center [440, 283] width 282 height 15
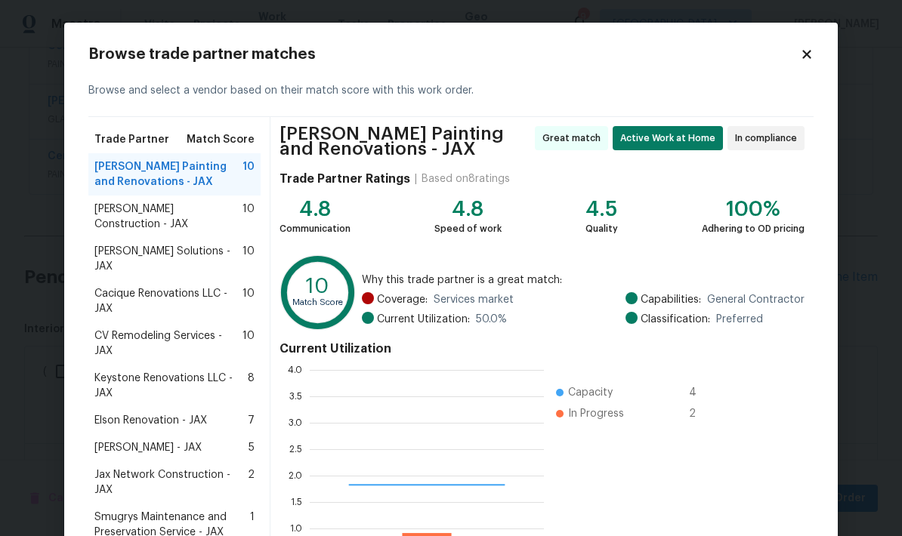
scroll to position [211, 234]
click at [180, 413] on span "Elson Renovation - JAX" at bounding box center [150, 420] width 113 height 15
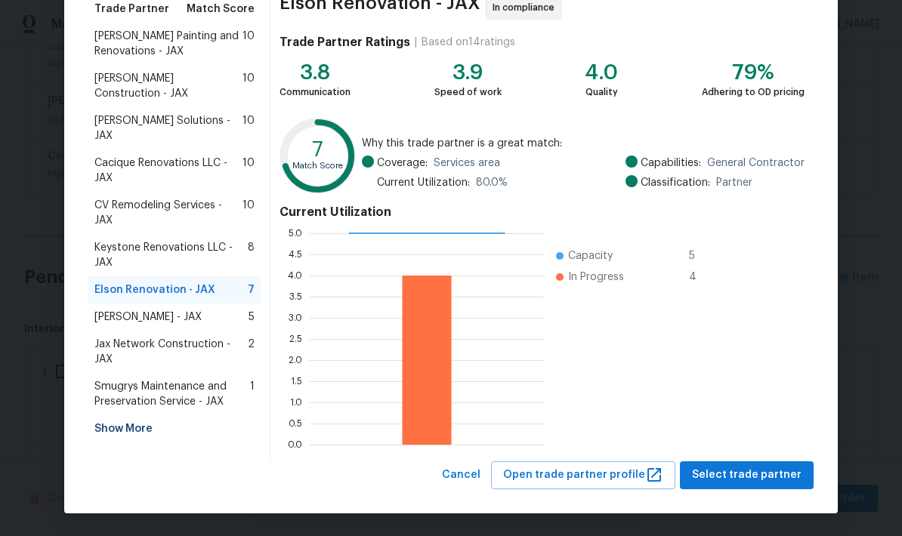
scroll to position [130, 0]
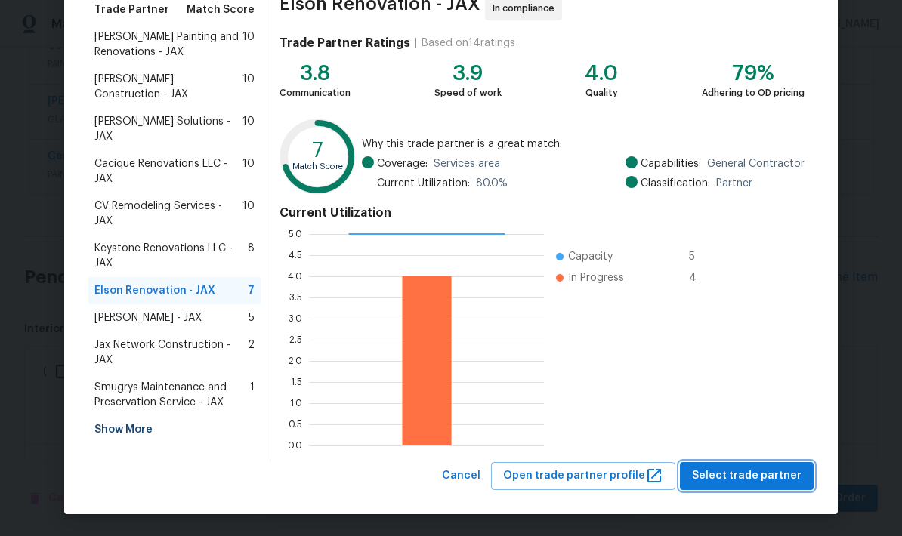
click at [744, 479] on span "Select trade partner" at bounding box center [746, 476] width 109 height 19
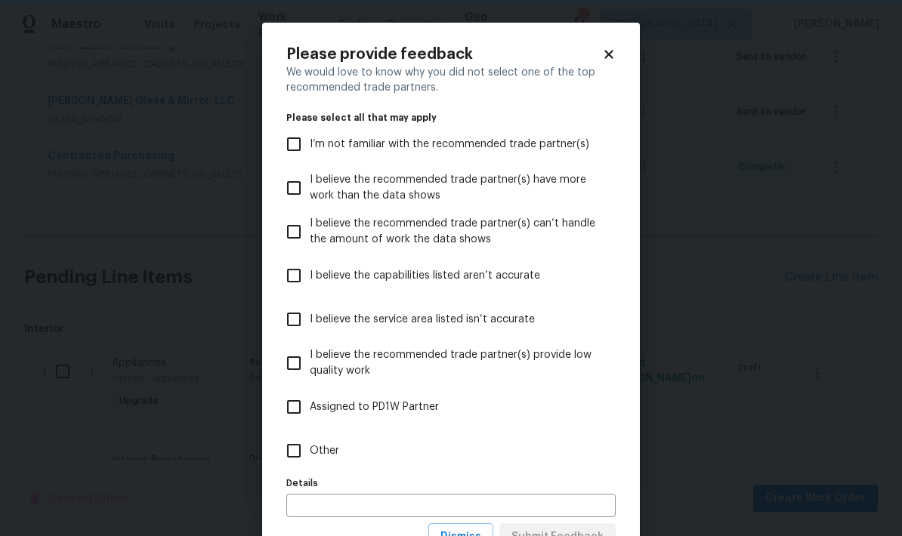
scroll to position [0, 0]
click at [296, 455] on input "Other" at bounding box center [294, 451] width 32 height 32
checkbox input "true"
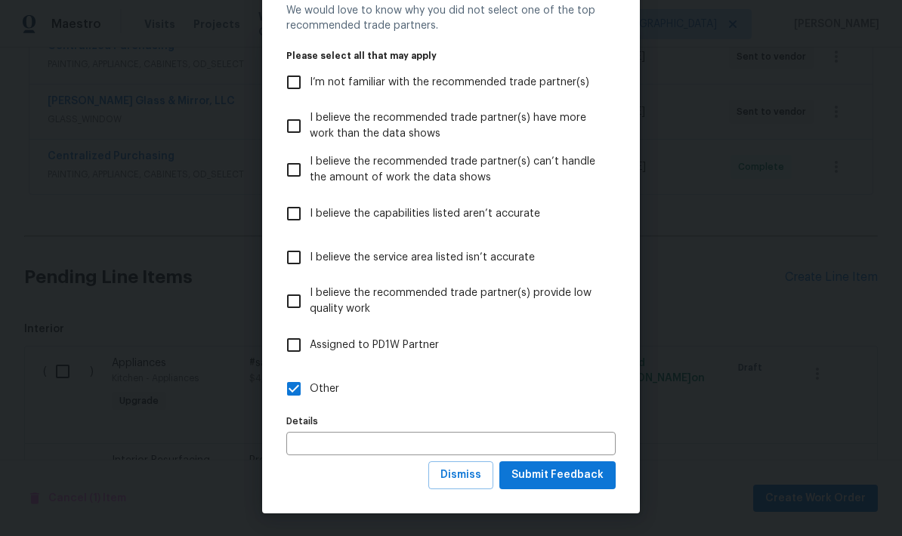
scroll to position [63, 0]
click at [587, 480] on span "Submit Feedback" at bounding box center [557, 475] width 92 height 19
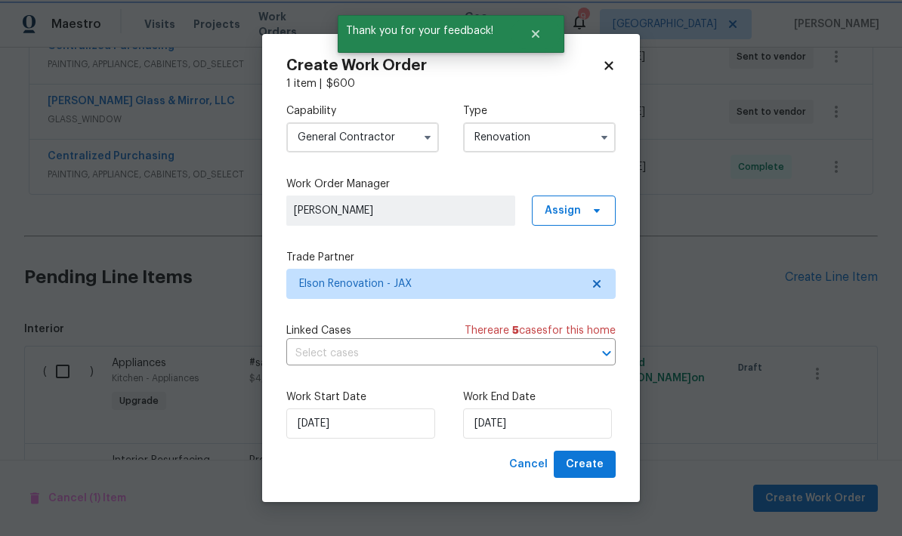
scroll to position [0, 0]
click at [526, 427] on input "[DATE]" at bounding box center [537, 423] width 149 height 30
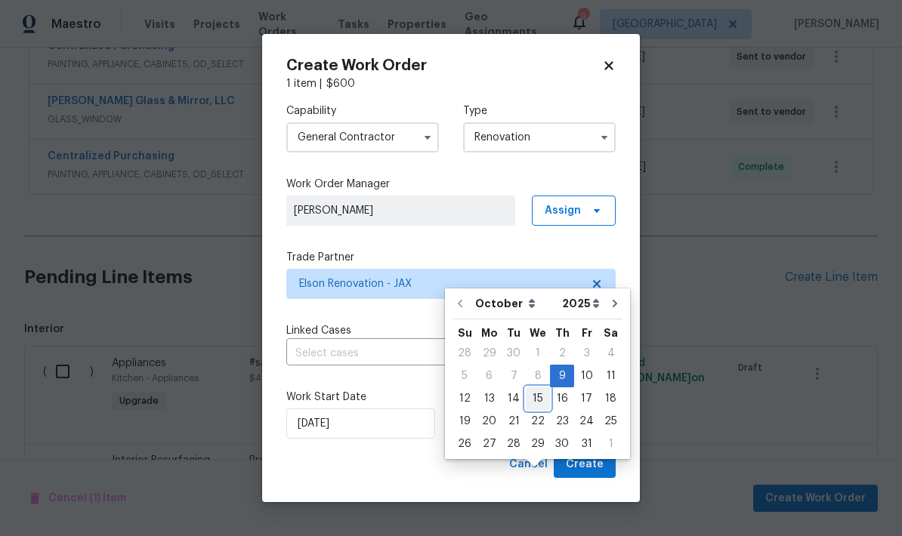
click at [537, 388] on div "15" at bounding box center [538, 398] width 24 height 21
type input "[DATE]"
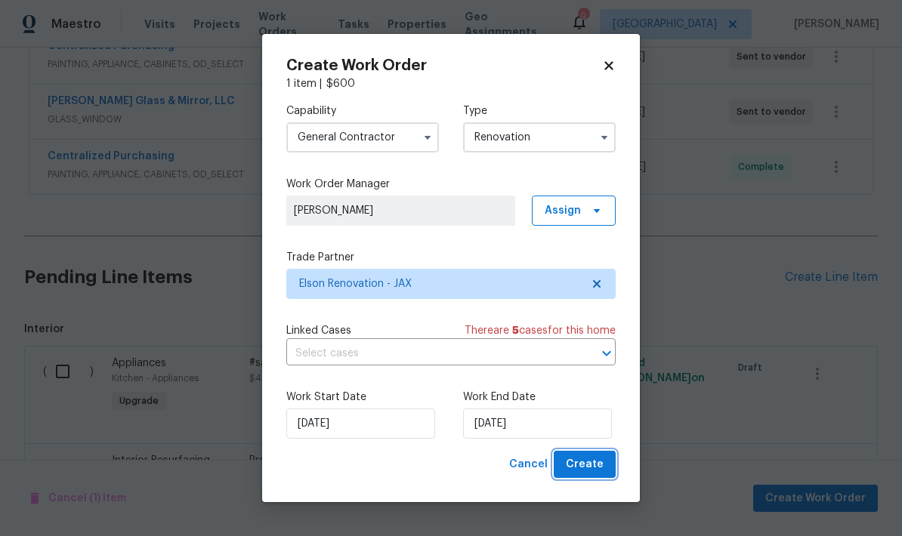
click at [595, 465] on span "Create" at bounding box center [585, 464] width 38 height 19
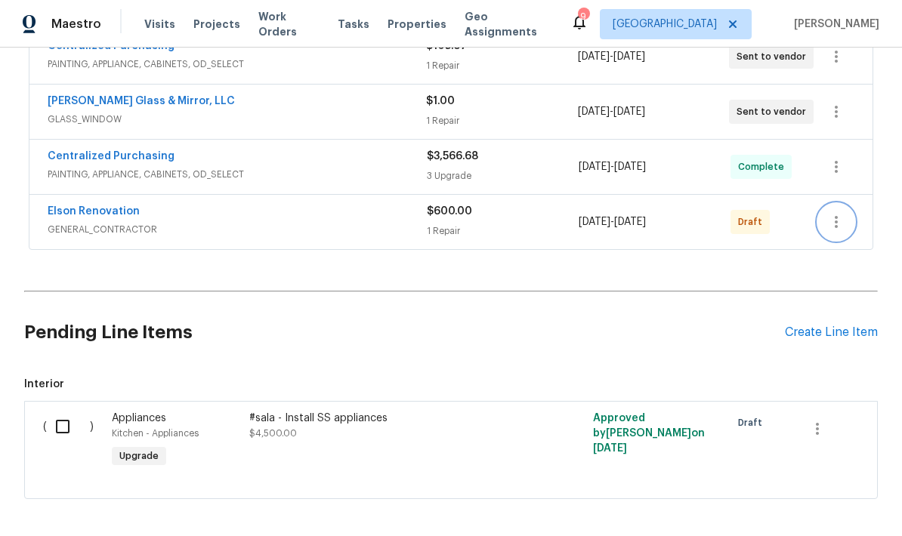
click at [846, 204] on button "button" at bounding box center [836, 222] width 36 height 36
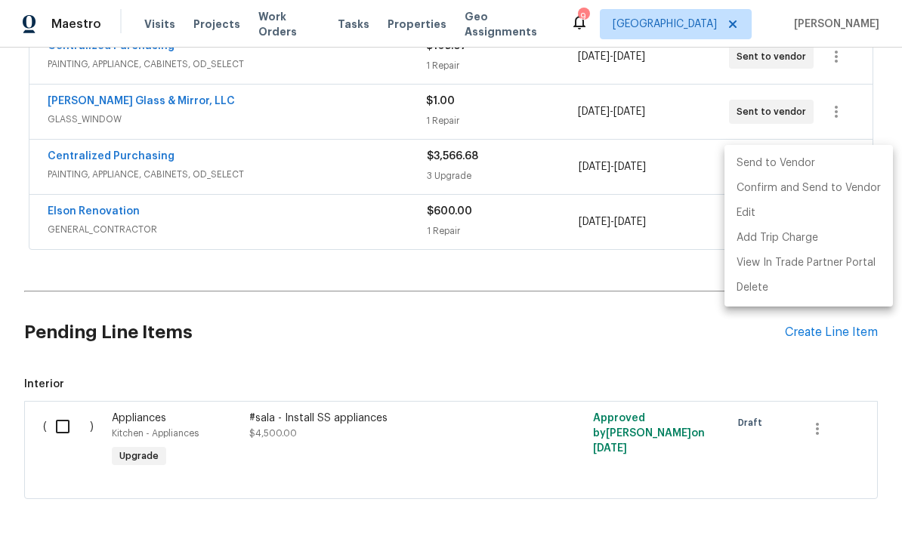
click at [760, 167] on li "Send to Vendor" at bounding box center [808, 163] width 168 height 25
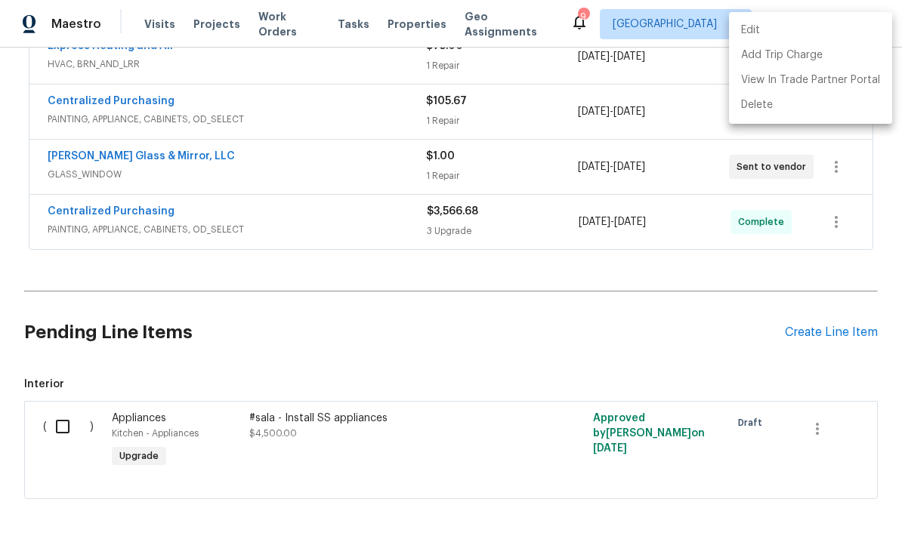
click at [545, 262] on div at bounding box center [451, 268] width 902 height 536
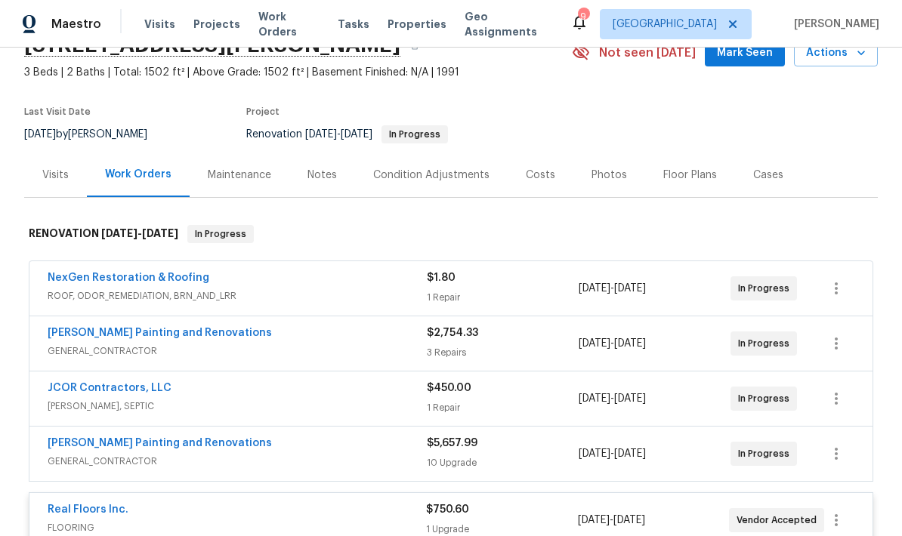
scroll to position [72, 0]
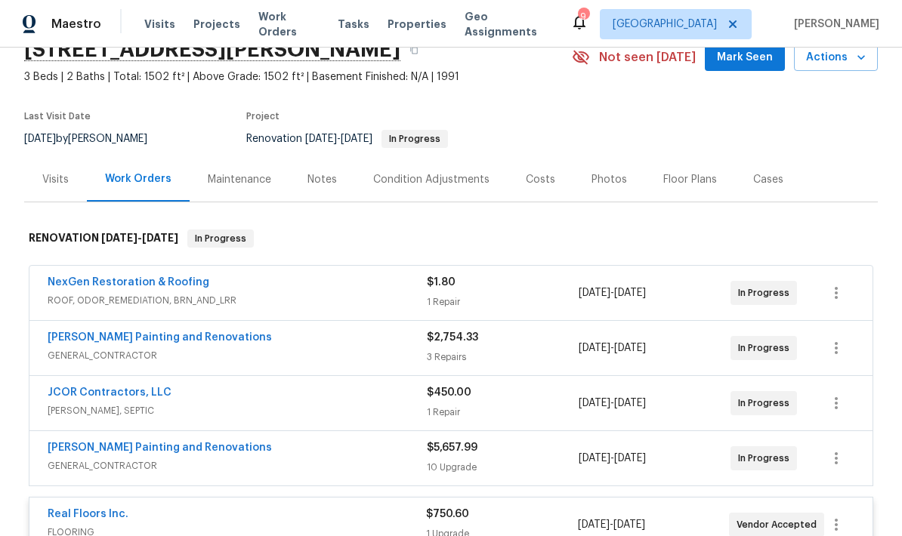
click at [406, 330] on div "[PERSON_NAME] Painting and Renovations" at bounding box center [237, 339] width 379 height 18
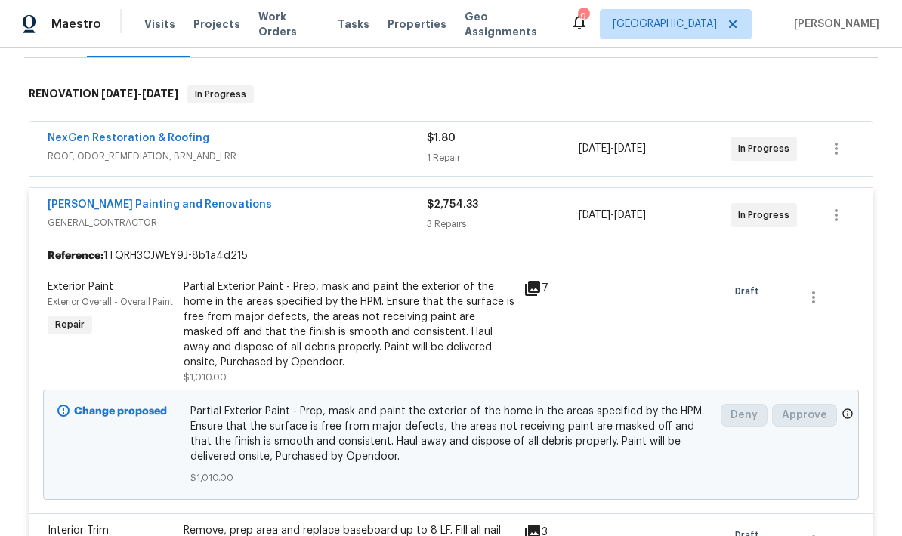
scroll to position [207, 0]
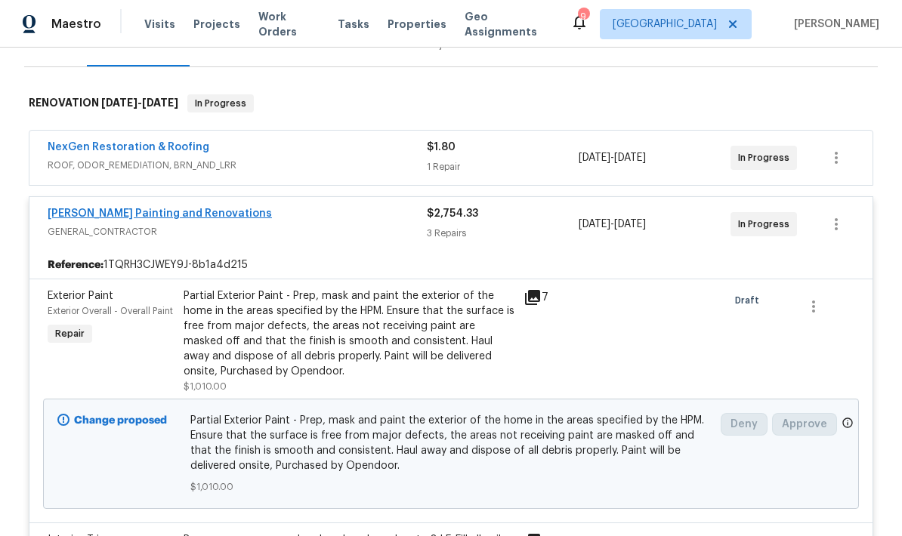
click at [138, 208] on link "[PERSON_NAME] Painting and Renovations" at bounding box center [160, 213] width 224 height 11
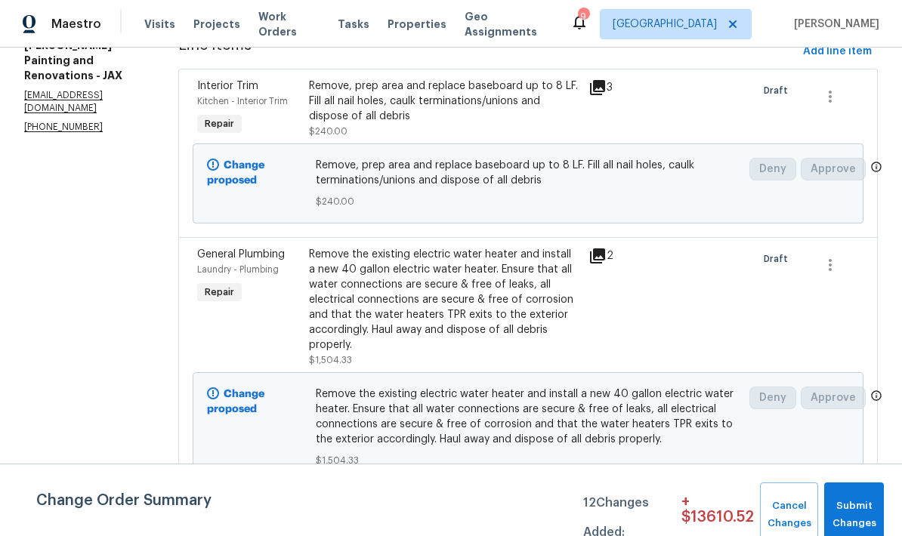
scroll to position [222, 0]
click at [503, 123] on div "Remove, prep area and replace baseboard up to 8 LF. Fill all nail holes, caulk …" at bounding box center [444, 100] width 270 height 45
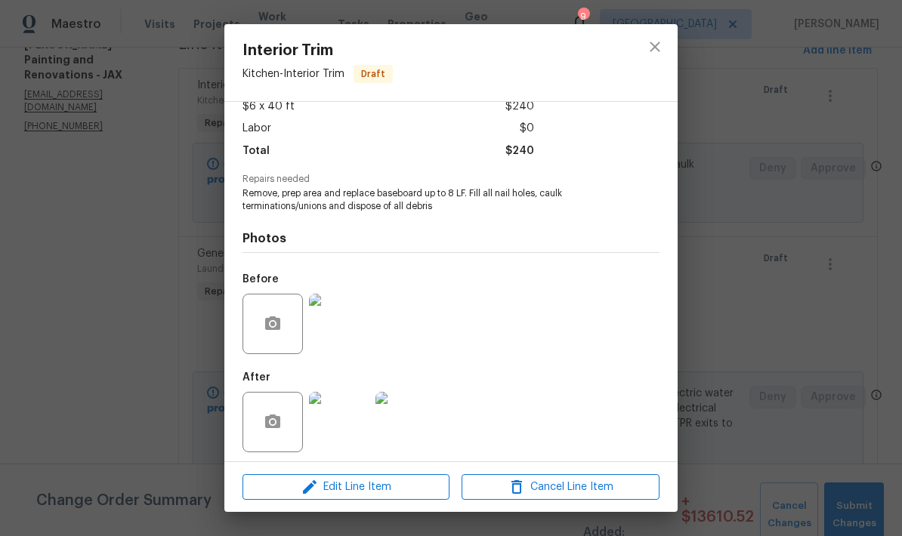
scroll to position [100, 0]
click at [367, 490] on span "Edit Line Item" at bounding box center [346, 487] width 198 height 19
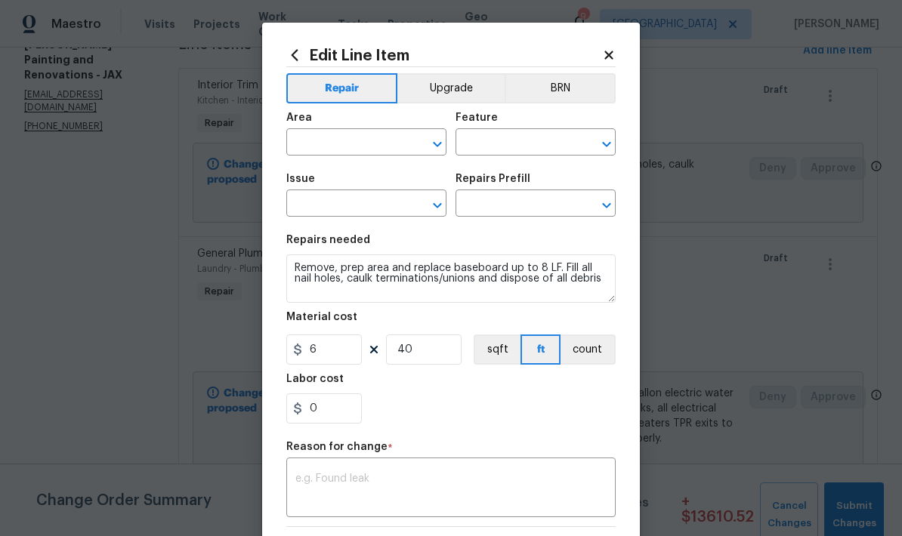
type input "Kitchen"
type input "Interior Trim"
type input "Install Baseboard $15.96"
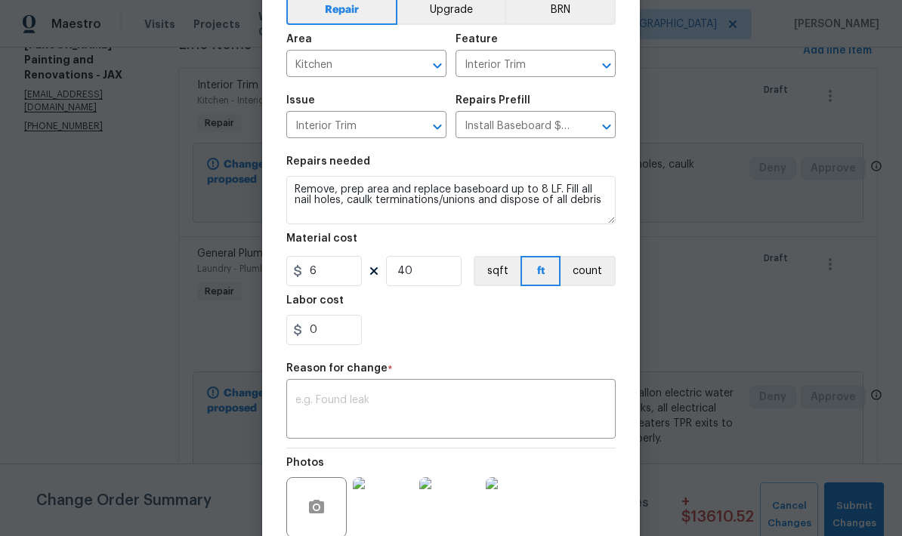
scroll to position [80, 0]
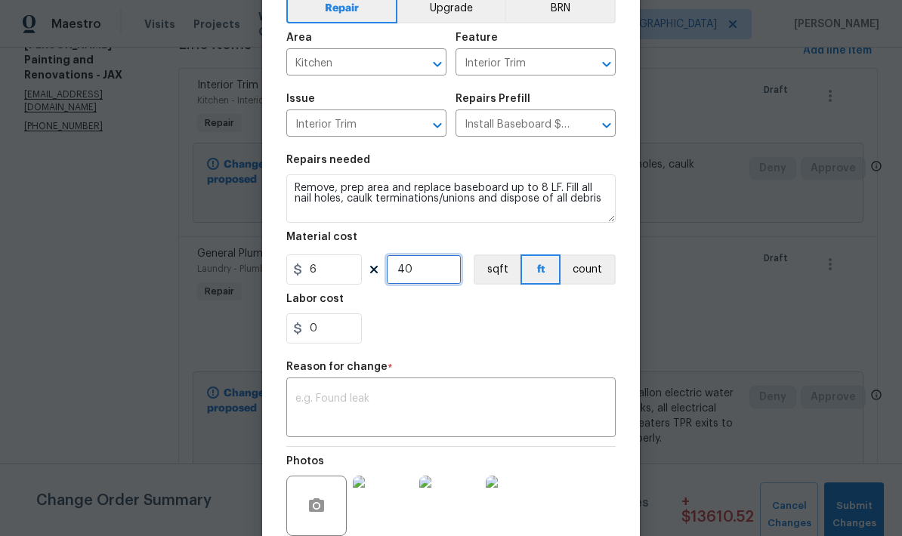
click at [436, 278] on input "40" at bounding box center [424, 269] width 76 height 30
type input "50"
click at [526, 324] on div "0" at bounding box center [450, 328] width 329 height 30
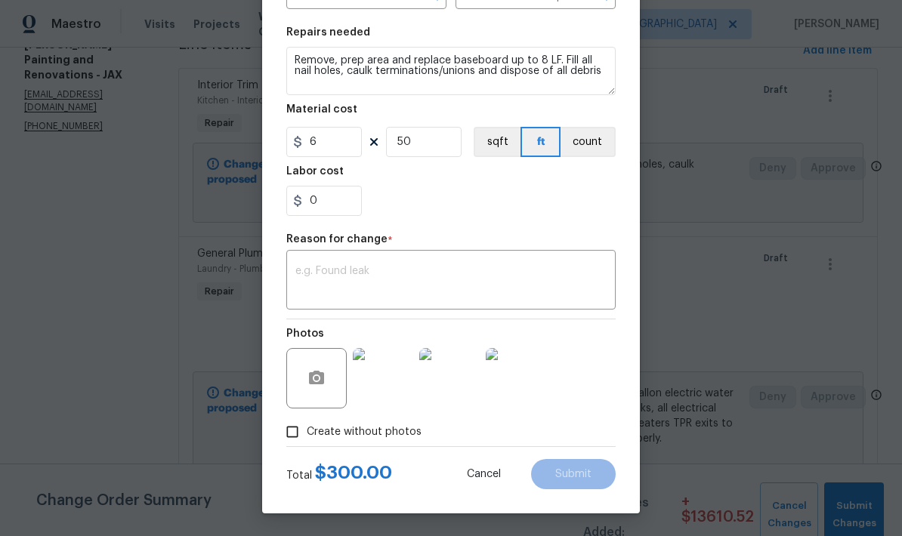
scroll to position [211, 0]
click at [492, 282] on textarea at bounding box center [450, 282] width 311 height 32
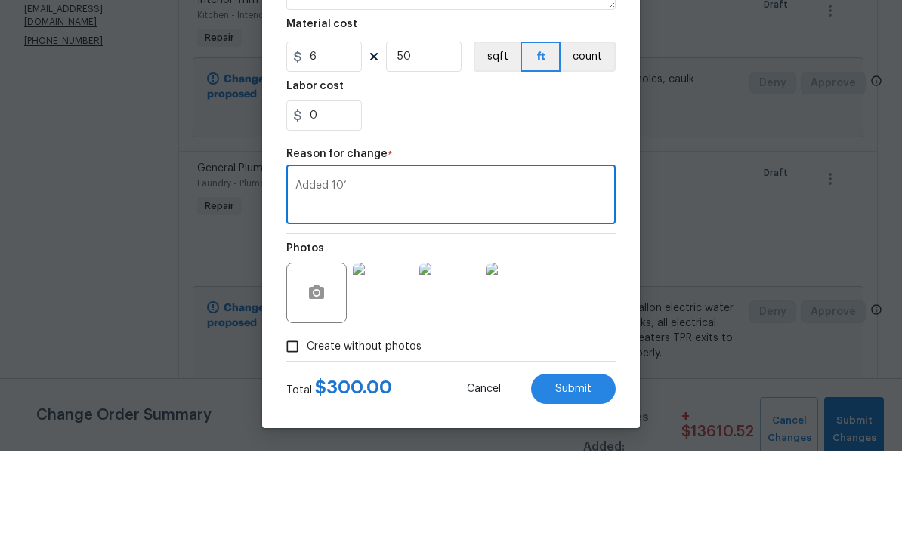
scroll to position [60, 0]
type textarea "Added 10’"
click at [575, 469] on span "Submit" at bounding box center [573, 474] width 36 height 11
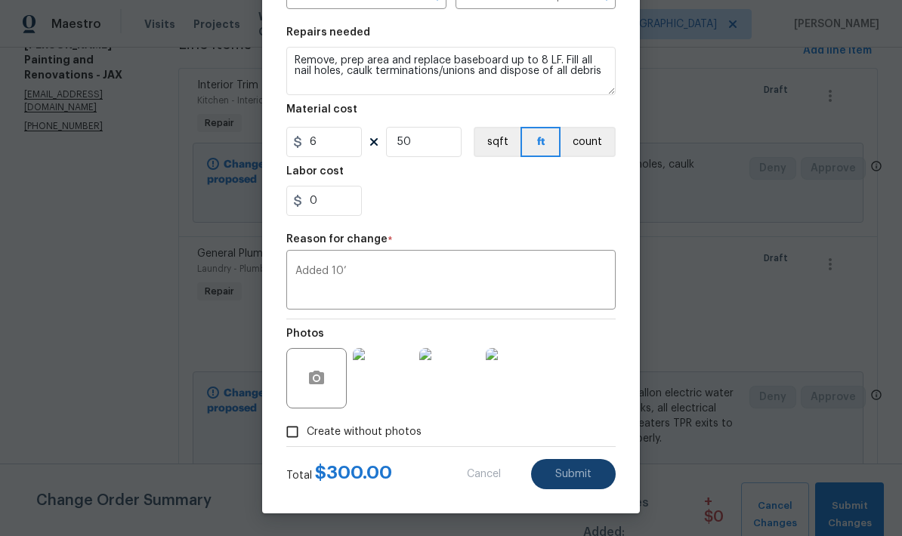
type input "40"
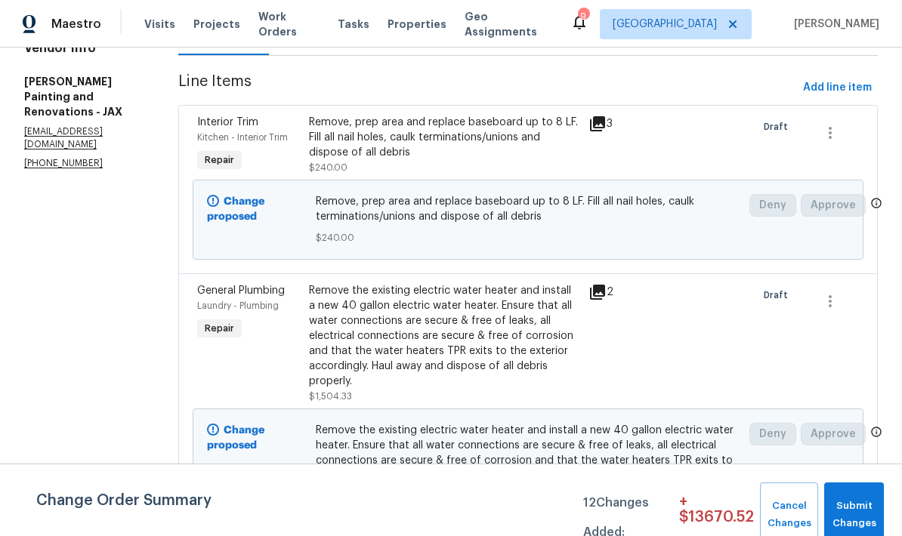
scroll to position [177, 0]
